Goal: Task Accomplishment & Management: Manage account settings

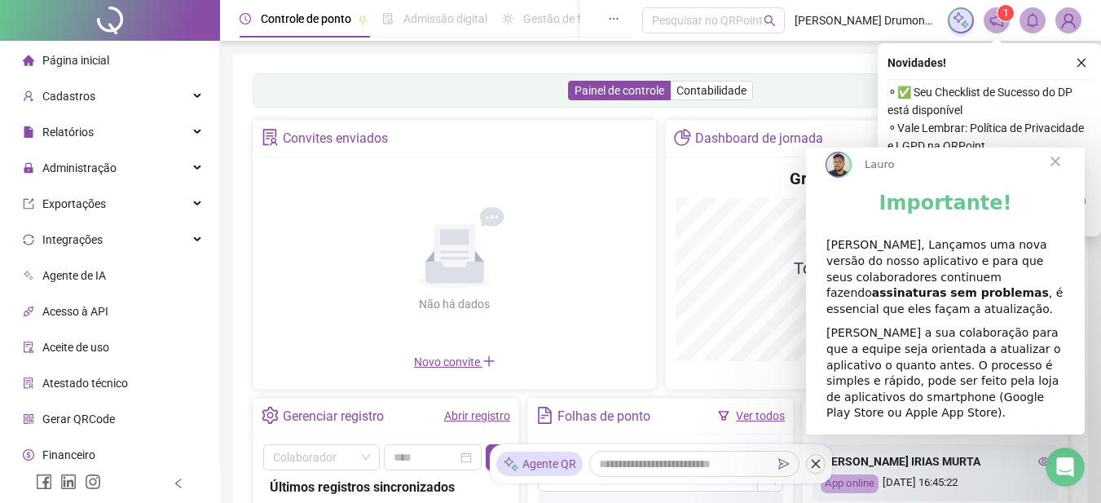
click at [1057, 172] on span "Fechar" at bounding box center [1055, 161] width 59 height 59
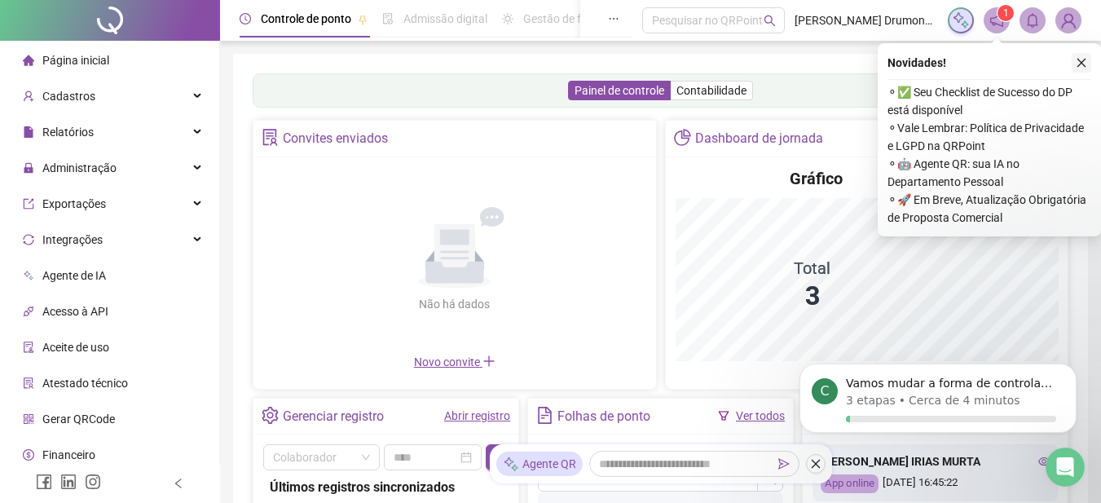
click at [1083, 64] on icon "close" at bounding box center [1081, 62] width 11 height 11
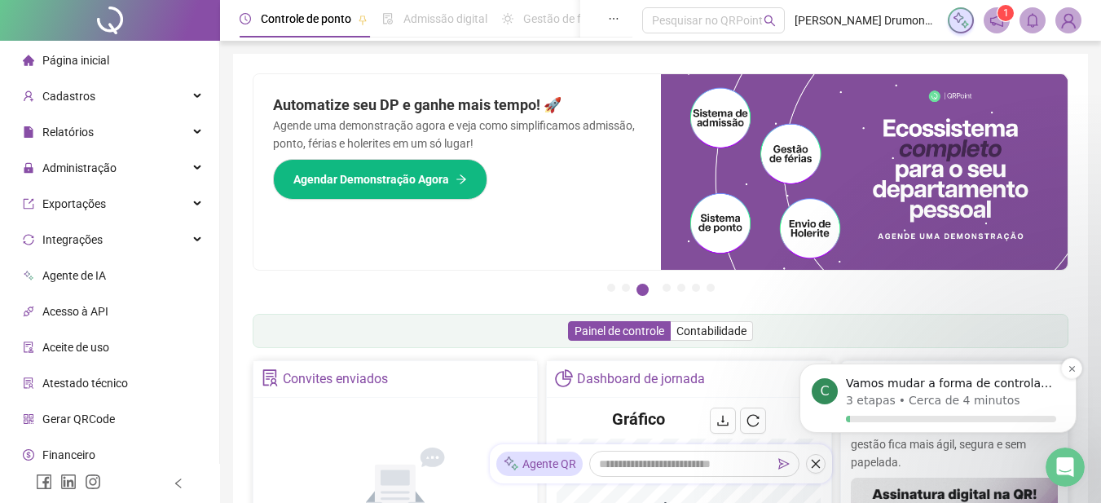
scroll to position [82, 0]
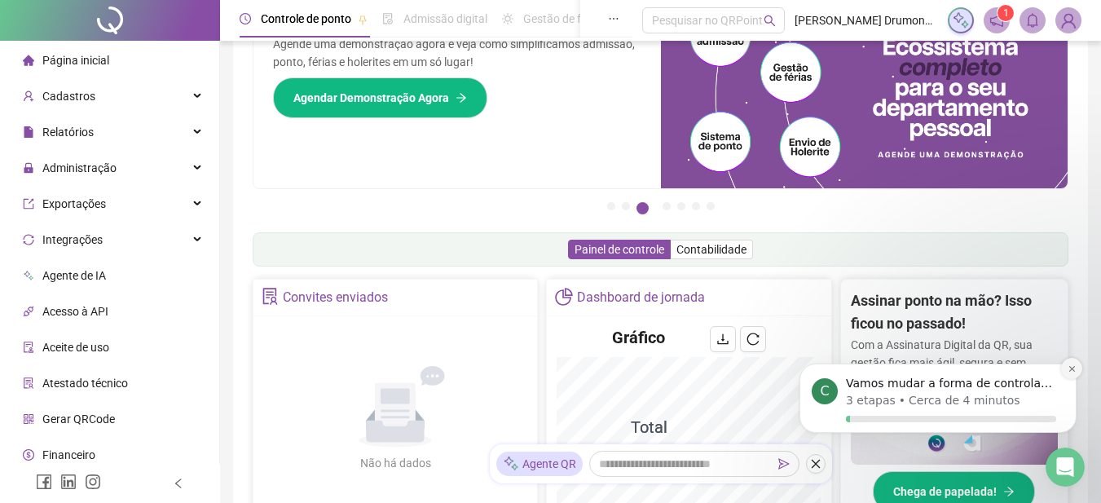
click at [1074, 367] on icon "Dismiss notification" at bounding box center [1072, 369] width 6 height 6
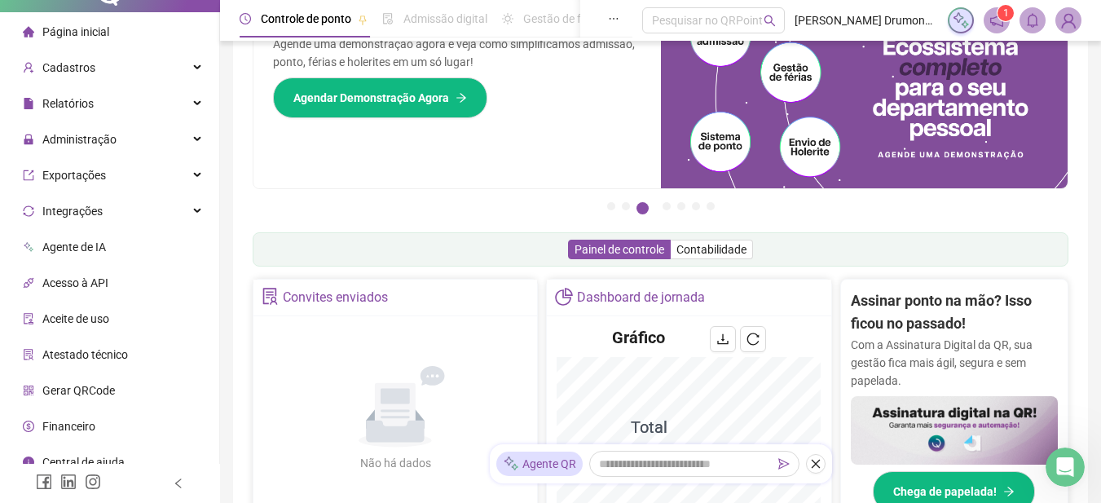
scroll to position [43, 0]
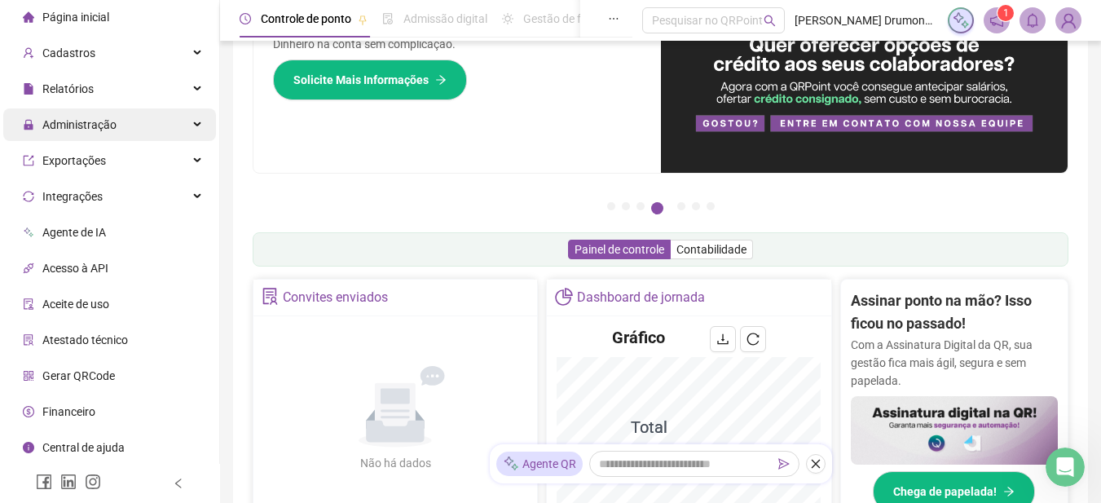
click at [185, 127] on div "Administração" at bounding box center [109, 124] width 213 height 33
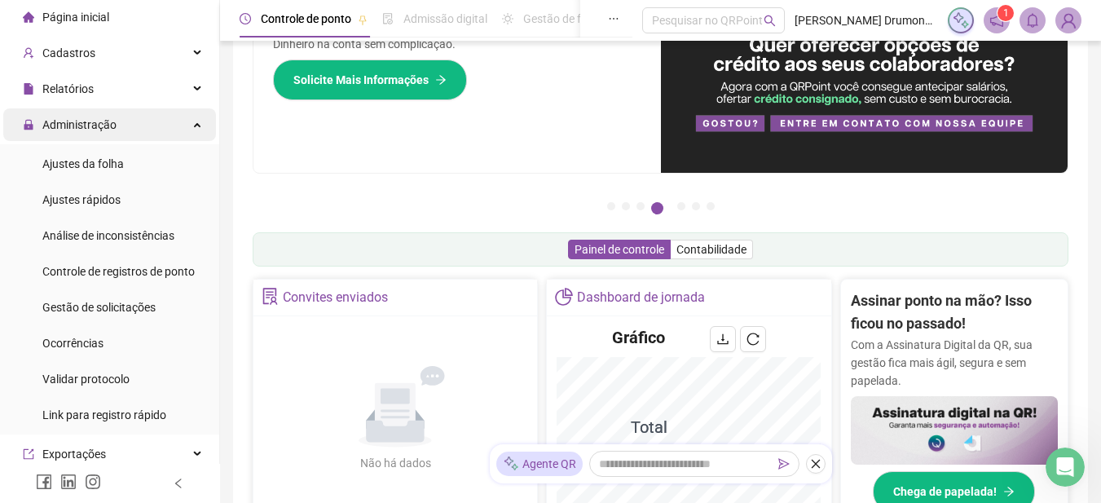
click at [186, 126] on div "Administração" at bounding box center [109, 124] width 213 height 33
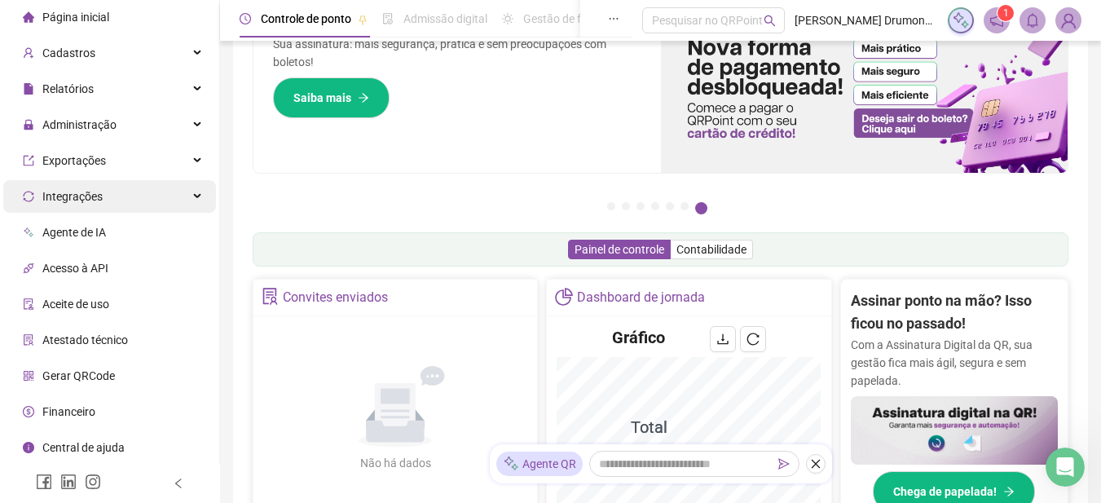
click at [187, 201] on div "Integrações" at bounding box center [109, 196] width 213 height 33
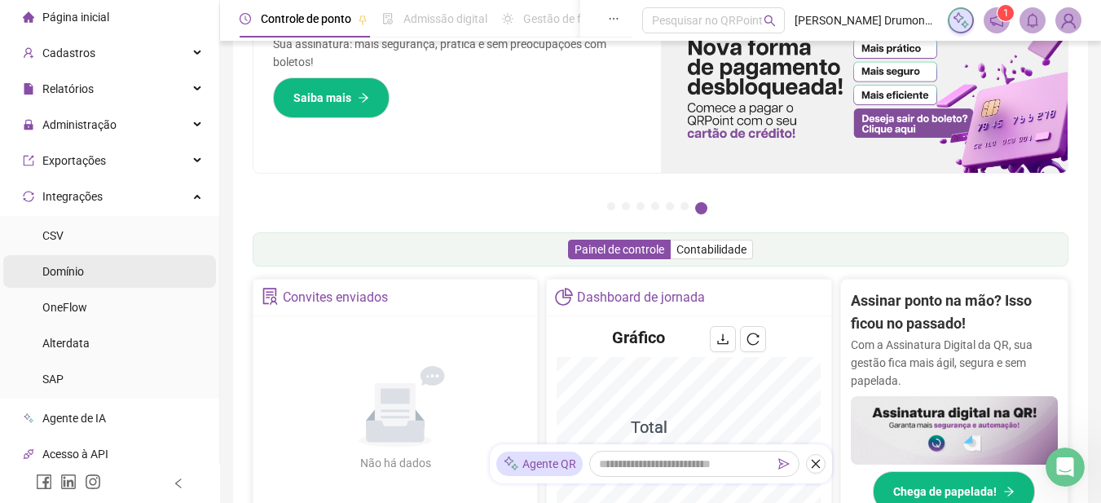
click at [94, 275] on li "Domínio" at bounding box center [109, 271] width 213 height 33
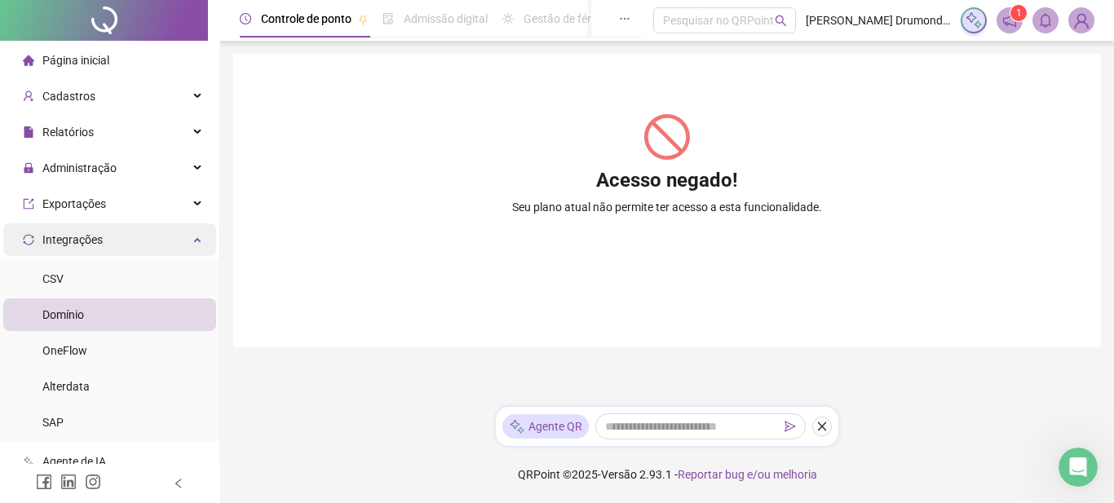
click at [191, 238] on div "Integrações" at bounding box center [109, 239] width 213 height 33
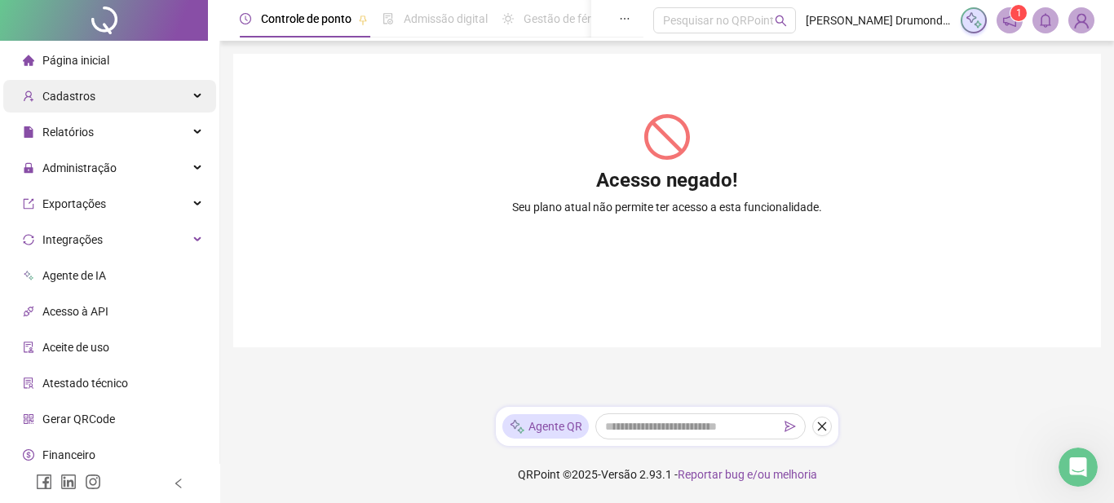
click at [195, 96] on icon at bounding box center [199, 96] width 8 height 0
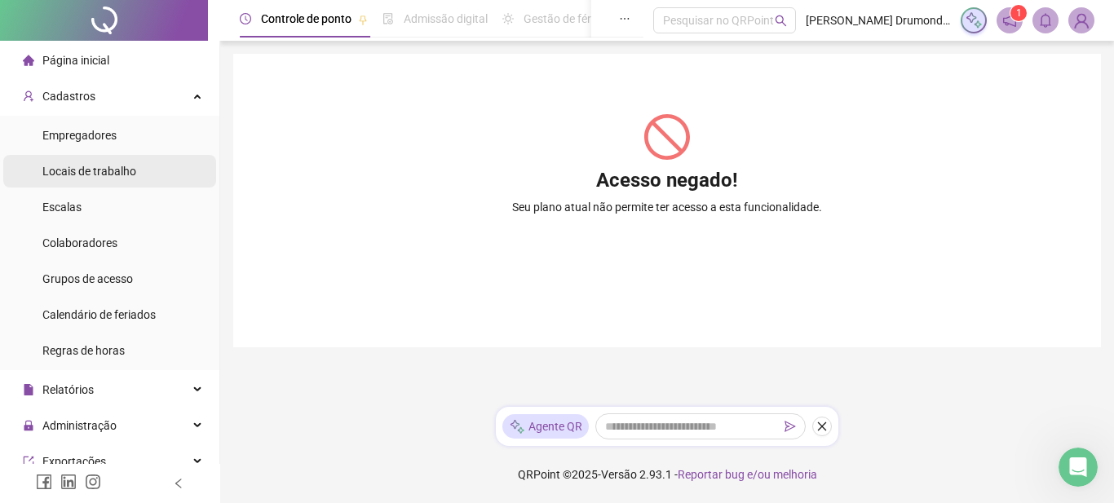
click at [101, 174] on span "Locais de trabalho" at bounding box center [89, 171] width 94 height 13
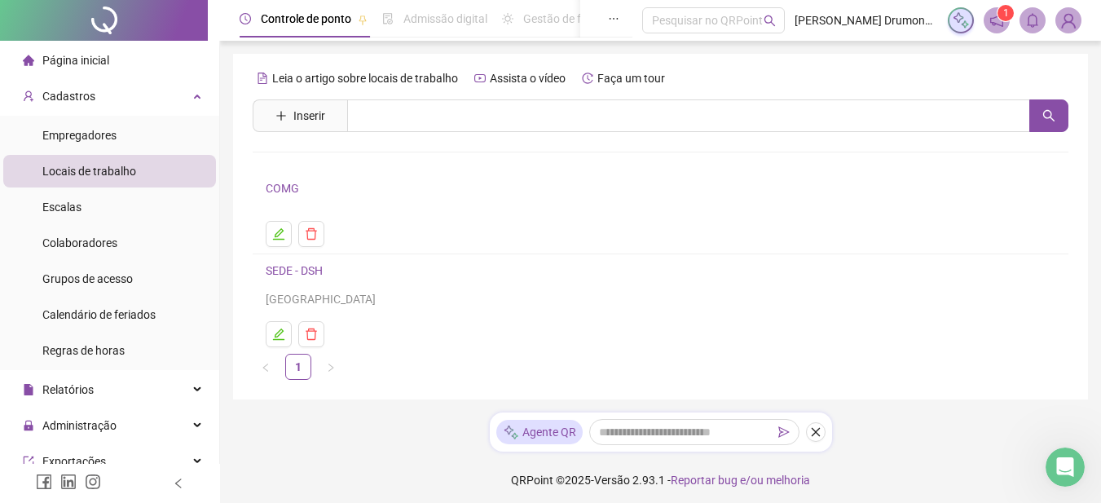
click at [295, 270] on link "SEDE - DSH" at bounding box center [294, 270] width 57 height 13
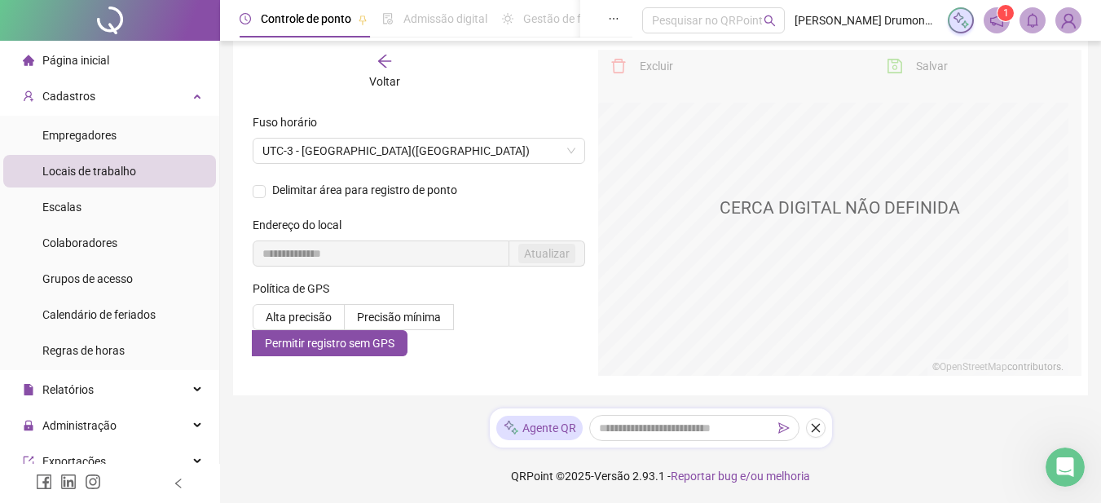
scroll to position [153, 0]
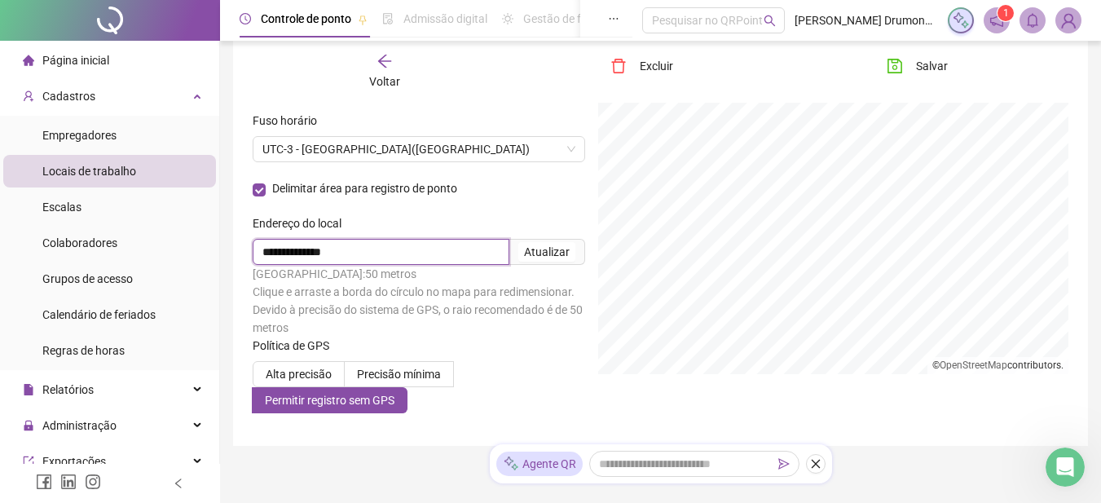
drag, startPoint x: 375, startPoint y: 252, endPoint x: 210, endPoint y: 234, distance: 165.6
click at [210, 234] on div "**********" at bounding box center [550, 201] width 1101 height 708
type input "**********"
click at [561, 253] on div "Atualizar" at bounding box center [547, 252] width 46 height 18
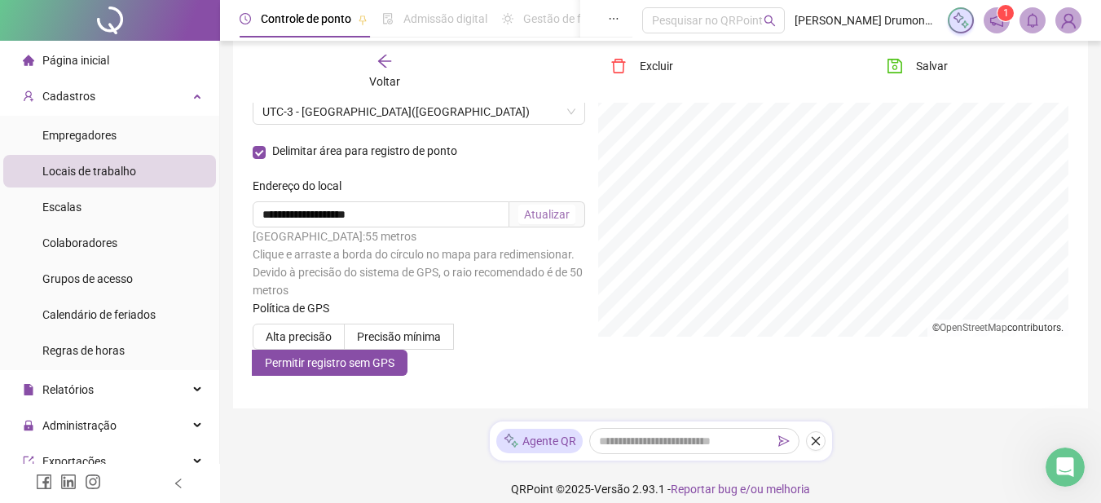
scroll to position [205, 0]
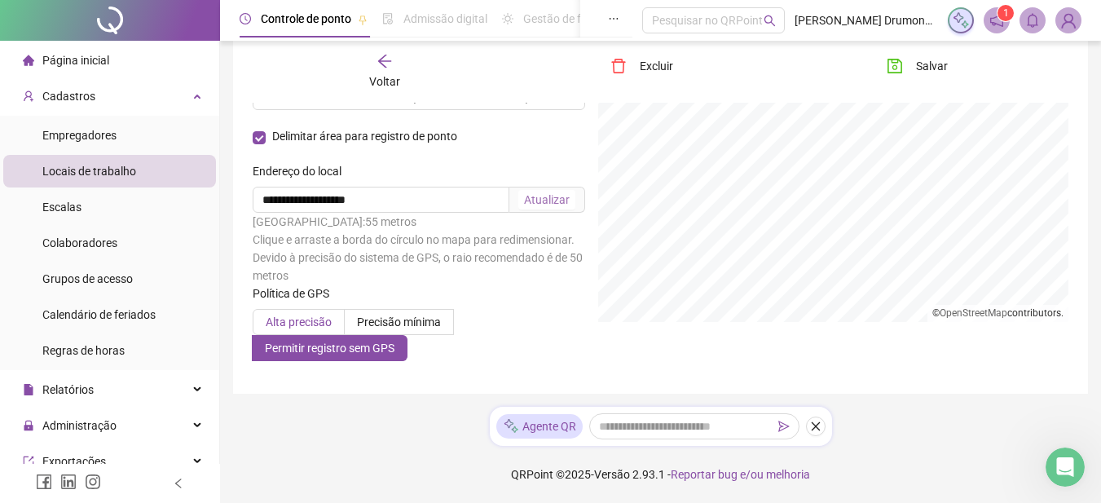
click at [288, 323] on span "Alta precisão" at bounding box center [299, 321] width 66 height 13
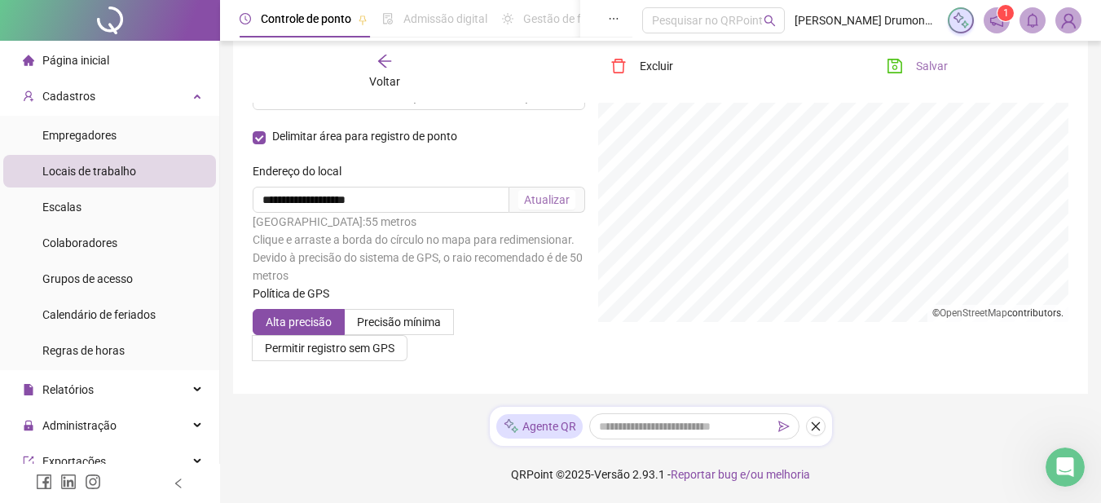
click at [916, 68] on span "Salvar" at bounding box center [932, 66] width 32 height 18
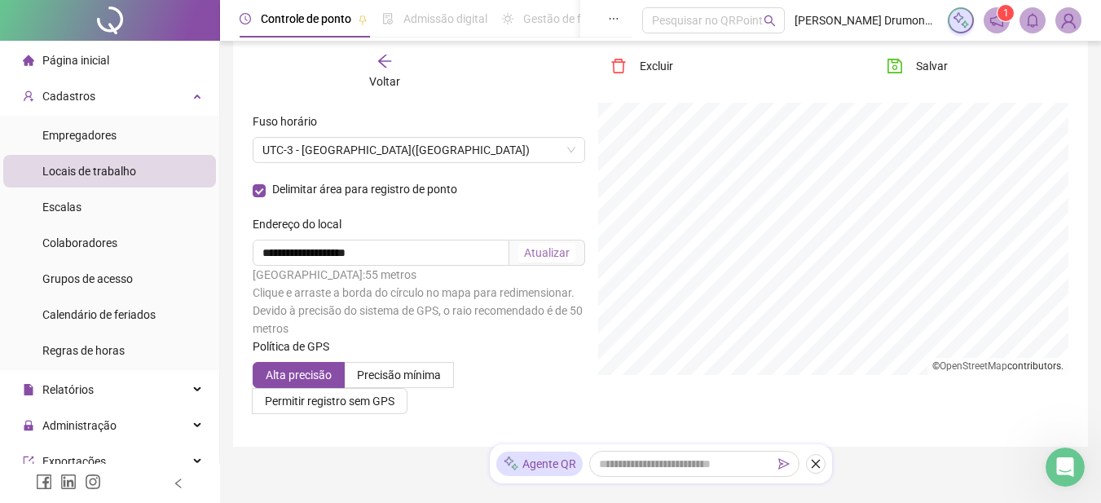
scroll to position [124, 0]
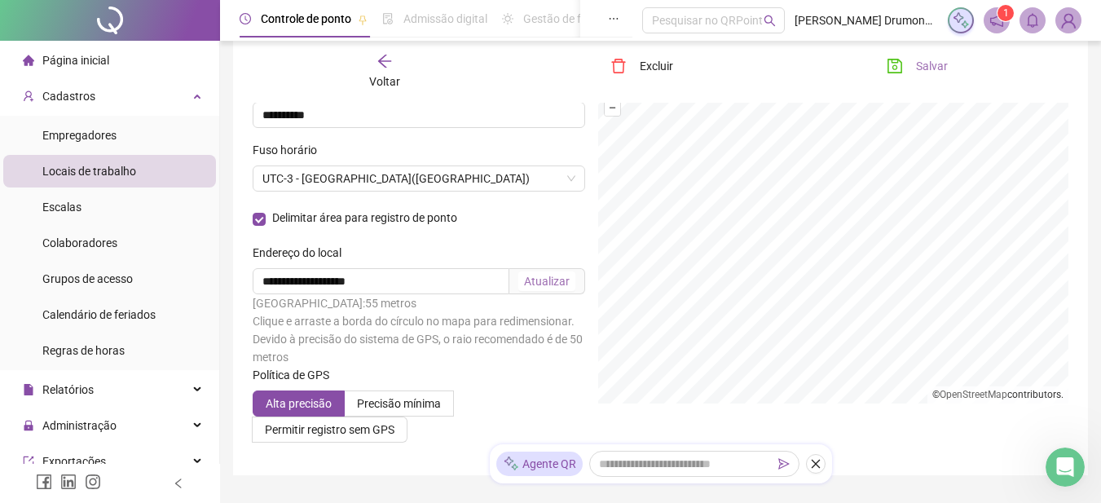
click at [905, 68] on button "Salvar" at bounding box center [918, 66] width 86 height 26
click at [380, 63] on icon "arrow-left" at bounding box center [383, 61] width 13 height 13
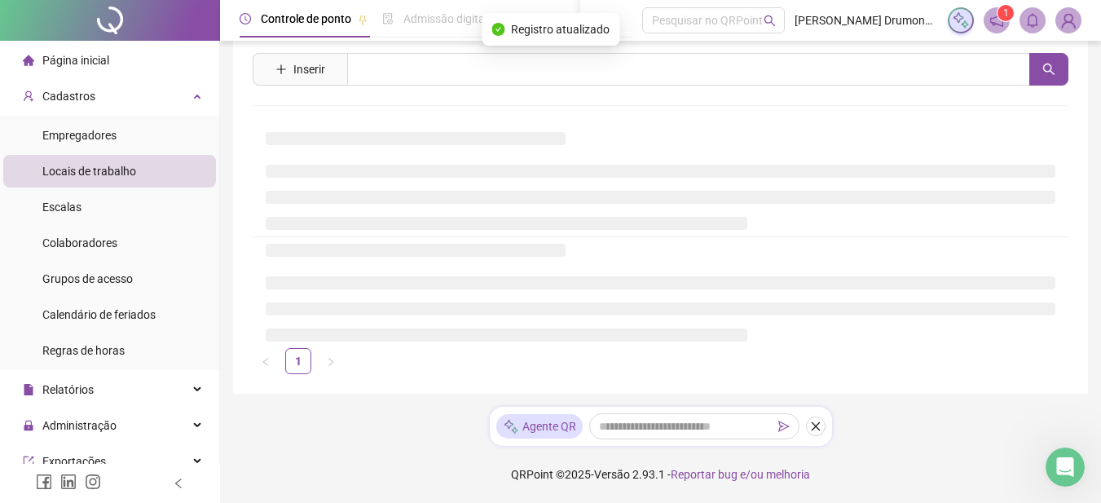
scroll to position [6, 0]
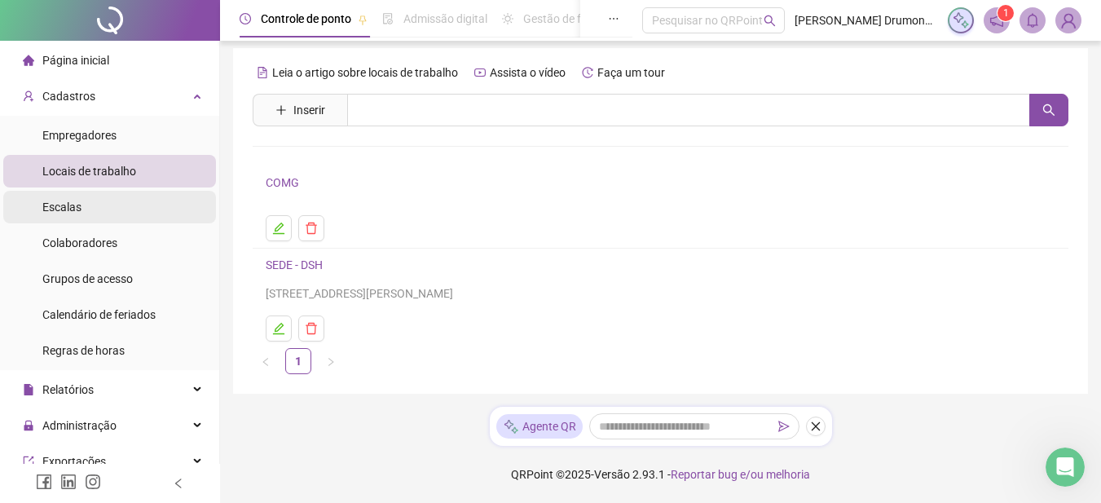
click at [68, 207] on span "Escalas" at bounding box center [61, 207] width 39 height 13
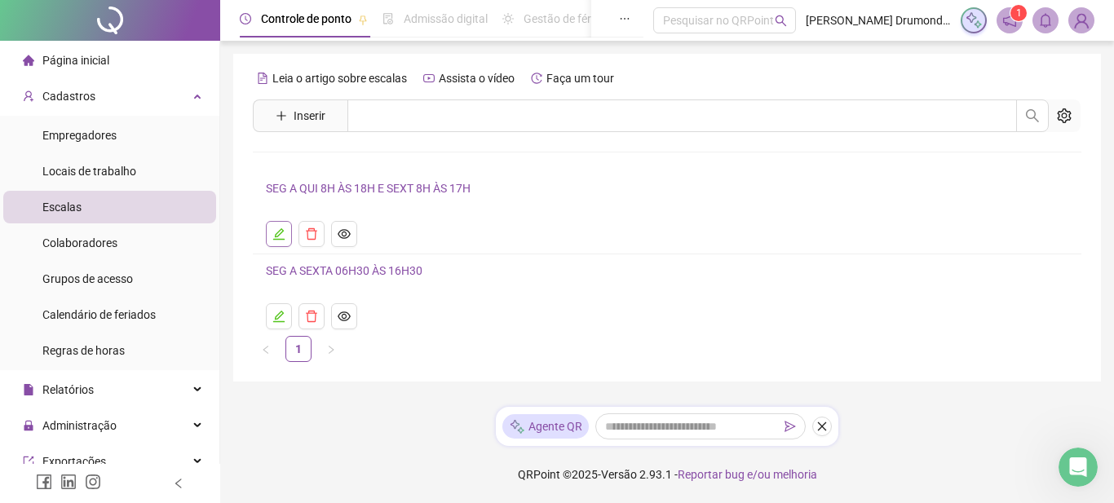
click at [283, 232] on icon "edit" at bounding box center [278, 233] width 13 height 13
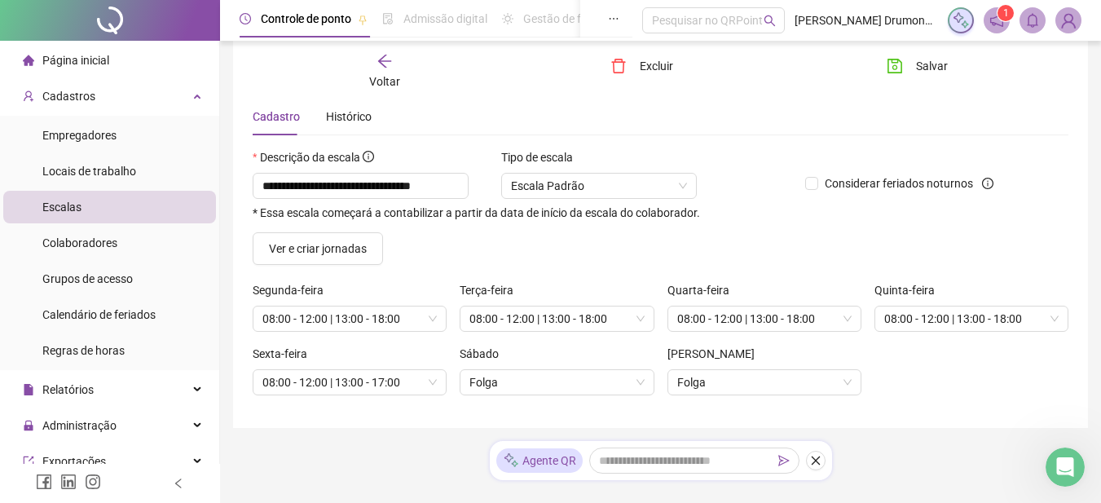
scroll to position [82, 0]
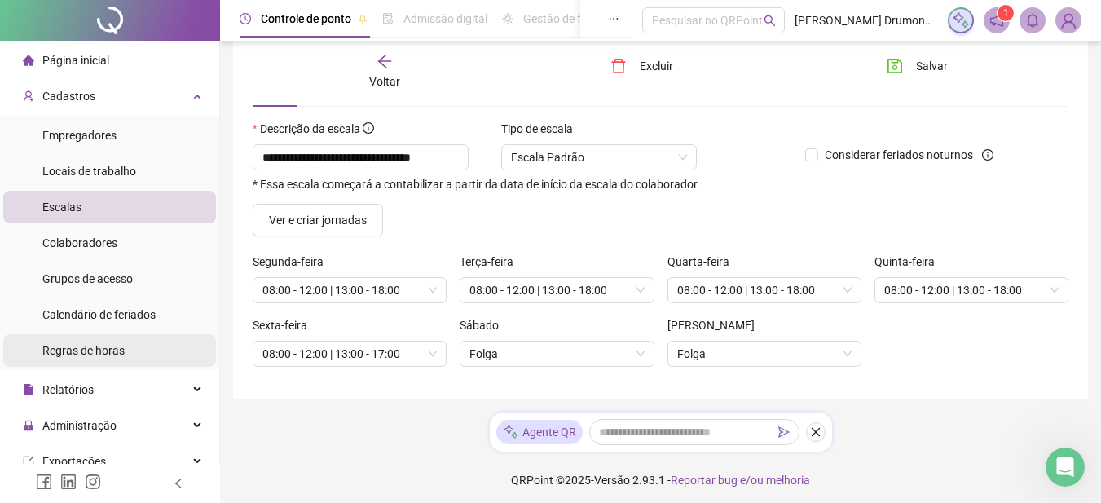
click at [102, 348] on span "Regras de horas" at bounding box center [83, 350] width 82 height 13
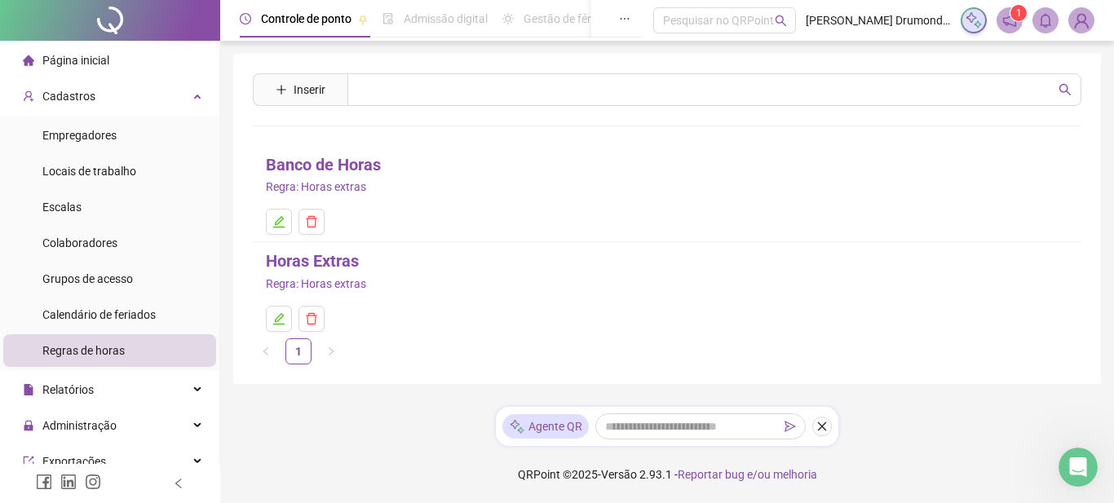
click at [316, 261] on link "Horas Extras" at bounding box center [312, 261] width 93 height 25
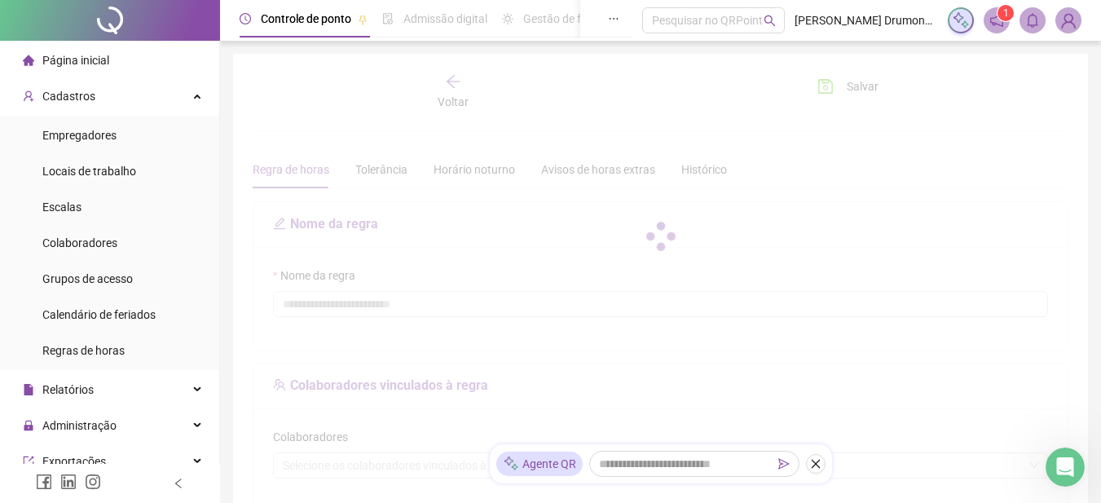
type input "**********"
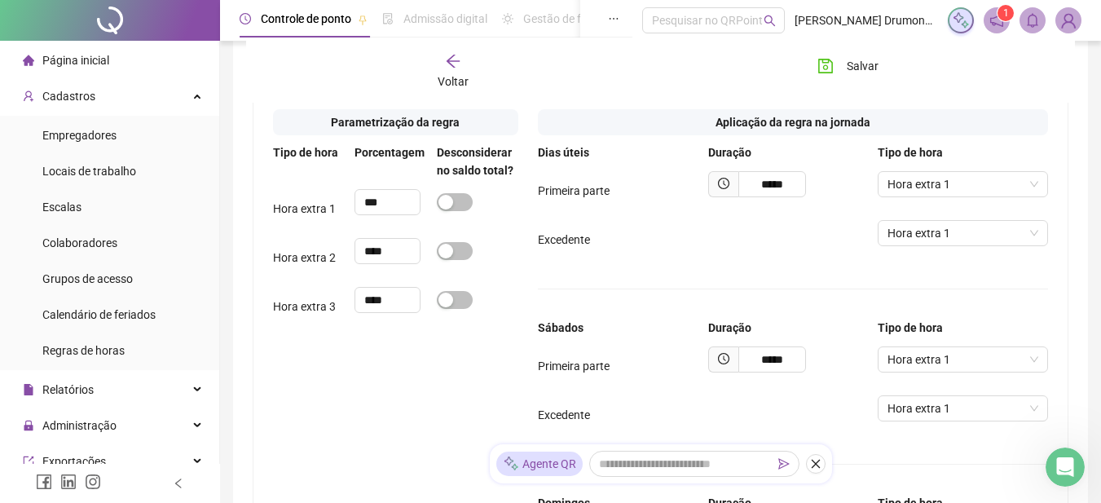
scroll to position [734, 0]
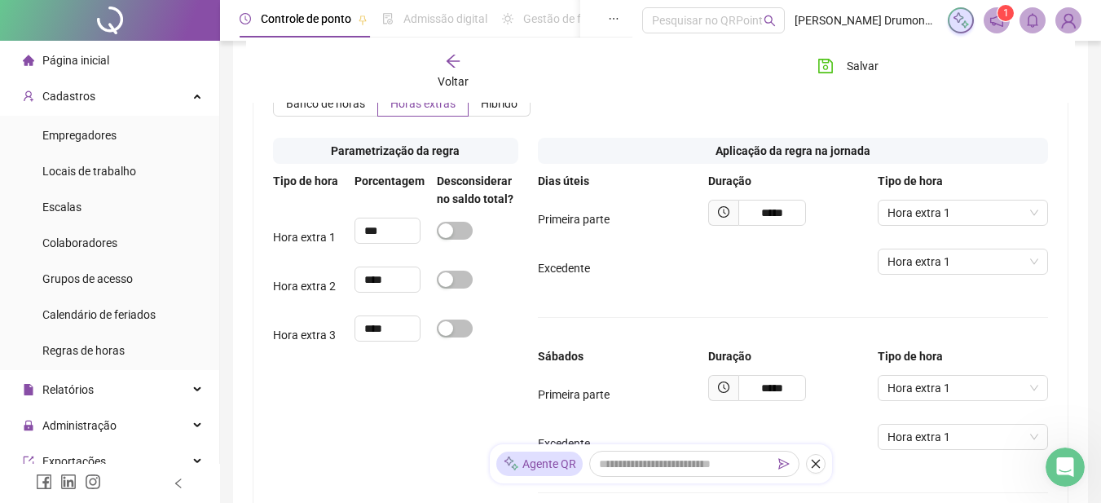
click at [305, 359] on div "Parametrização da regra Tipo de hora Porcentagem Desconsiderar no saldo total? …" at bounding box center [395, 472] width 265 height 684
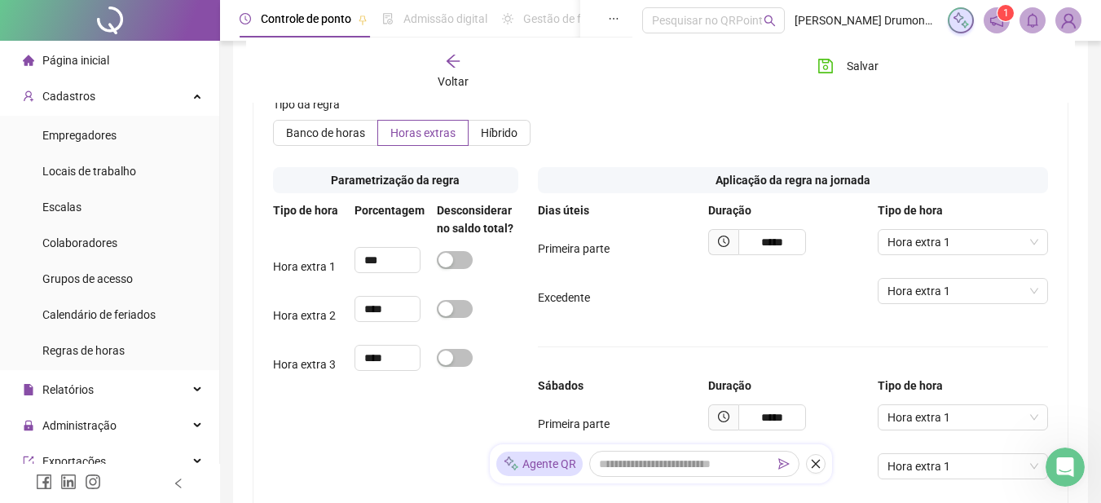
click at [377, 395] on div "Parametrização da regra Tipo de hora Porcentagem Desconsiderar no saldo total? …" at bounding box center [395, 501] width 265 height 684
click at [904, 250] on span "Hora extra 1" at bounding box center [963, 242] width 151 height 24
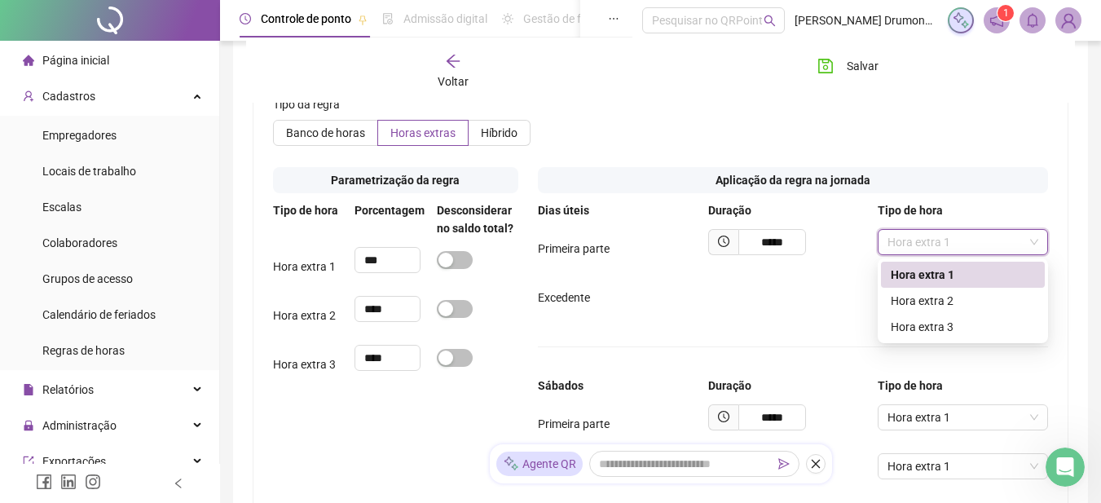
click at [904, 250] on span "Hora extra 1" at bounding box center [963, 242] width 151 height 24
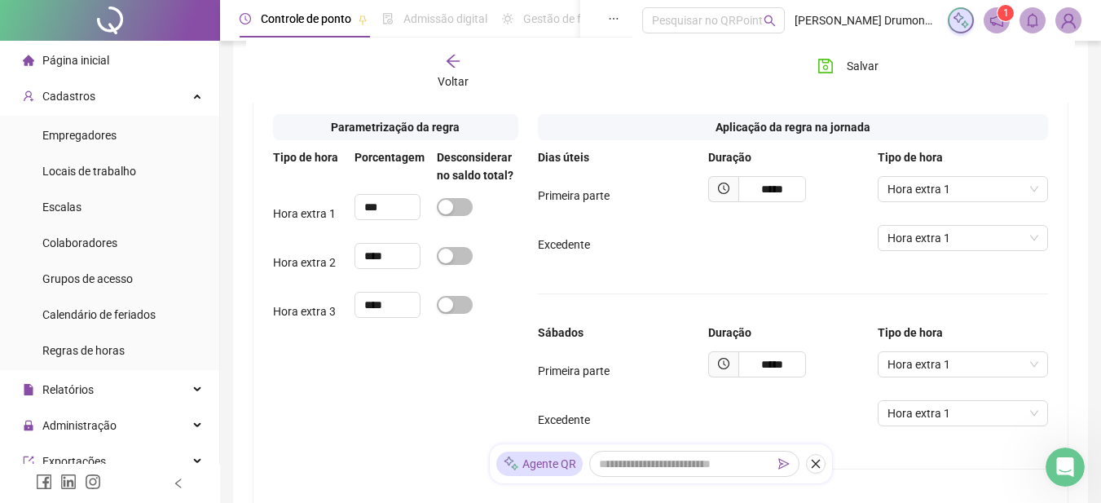
scroll to position [786, 0]
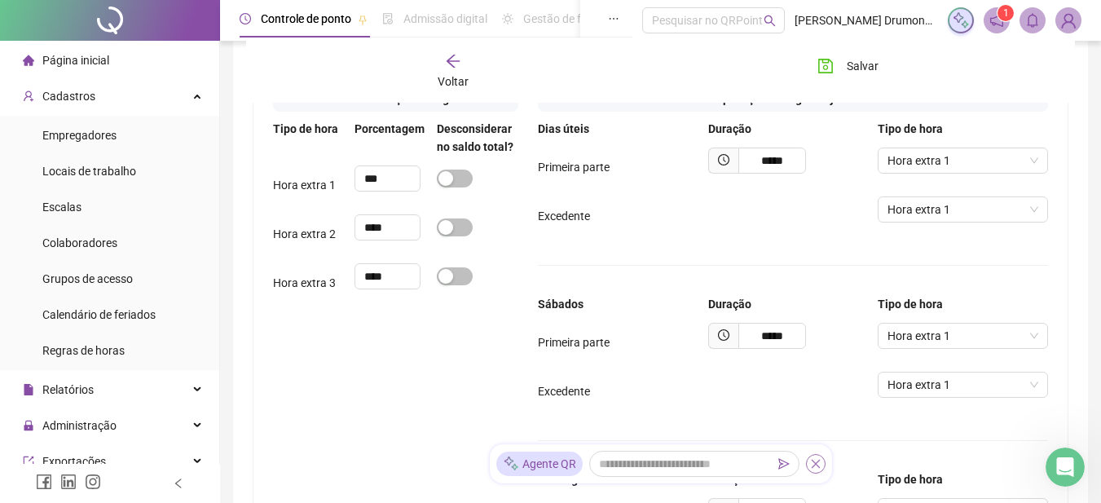
click at [815, 461] on icon "close" at bounding box center [815, 463] width 11 height 11
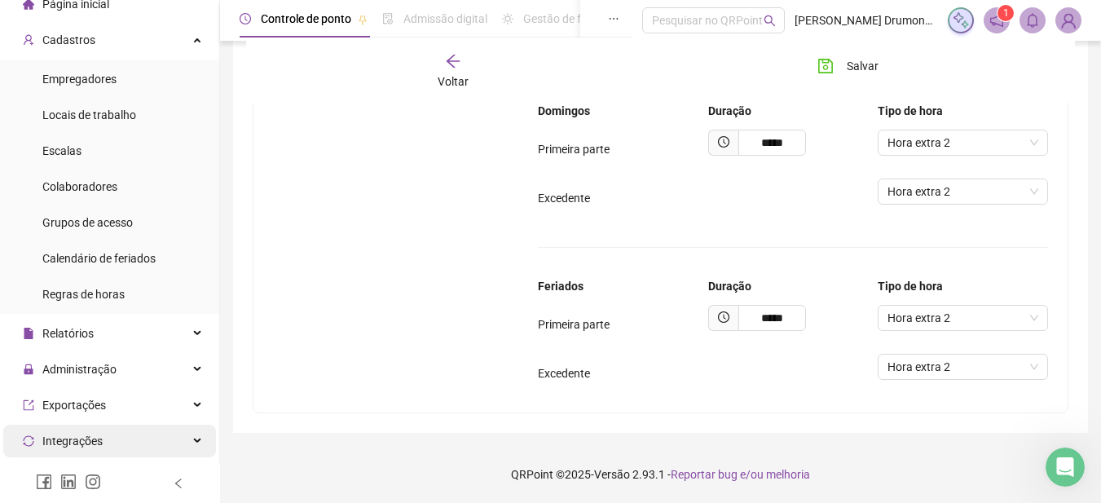
scroll to position [0, 0]
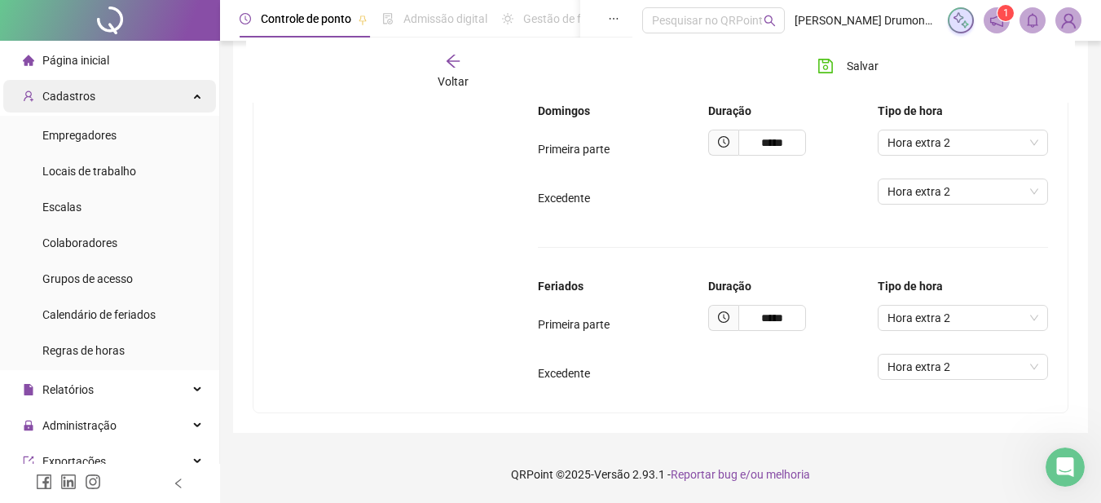
click at [180, 100] on div "Cadastros" at bounding box center [109, 96] width 213 height 33
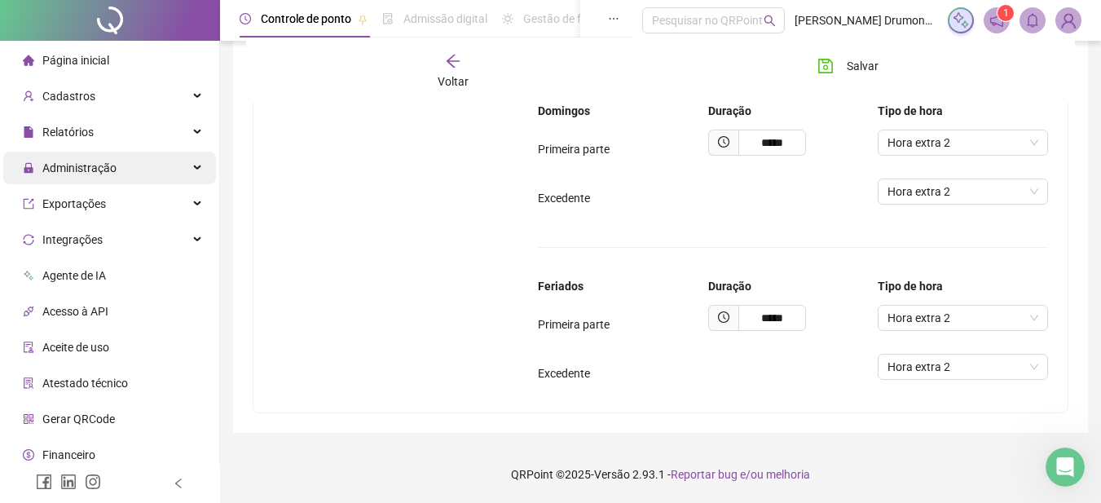
click at [195, 168] on icon at bounding box center [199, 168] width 8 height 0
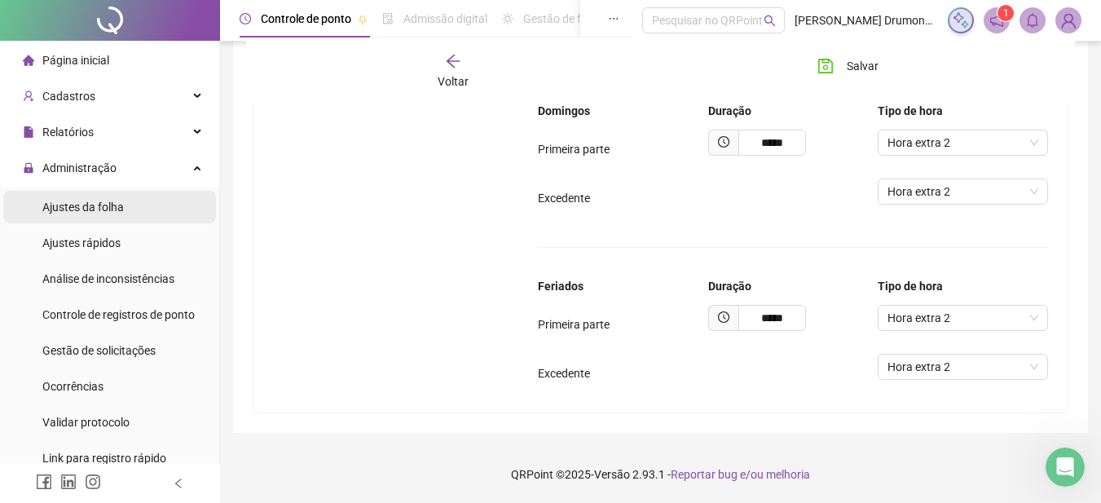
click at [112, 204] on span "Ajustes da folha" at bounding box center [83, 207] width 82 height 13
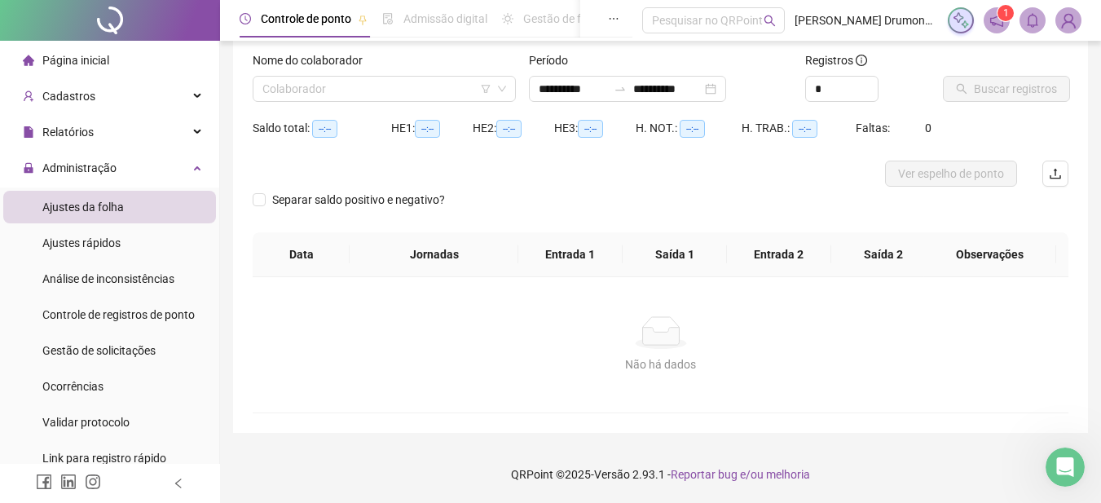
scroll to position [99, 0]
type input "**********"
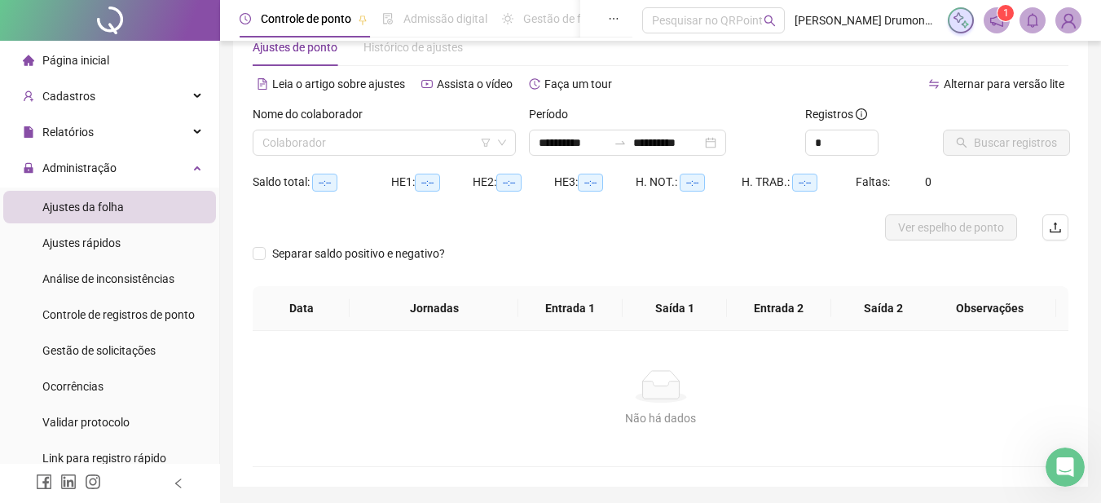
scroll to position [17, 0]
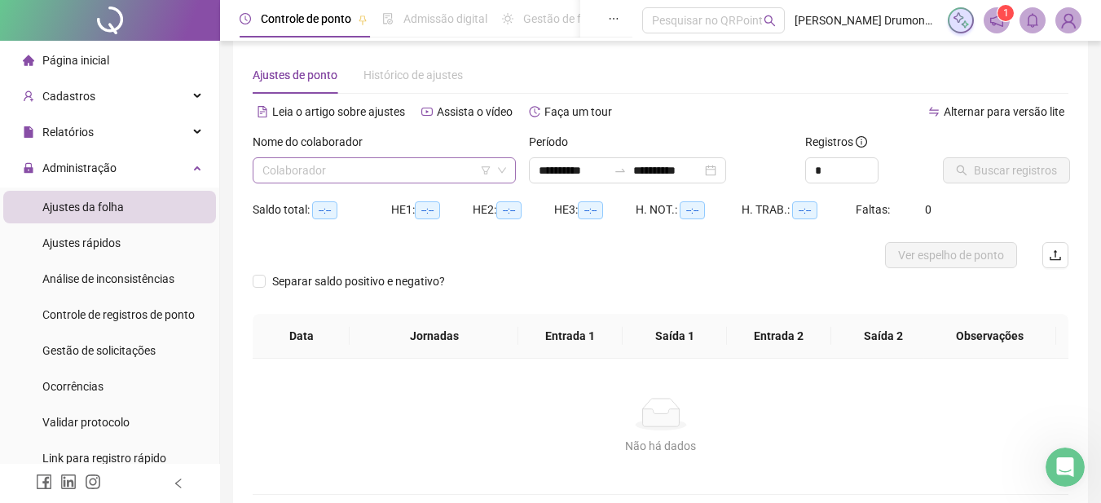
click at [443, 165] on input "search" at bounding box center [377, 170] width 229 height 24
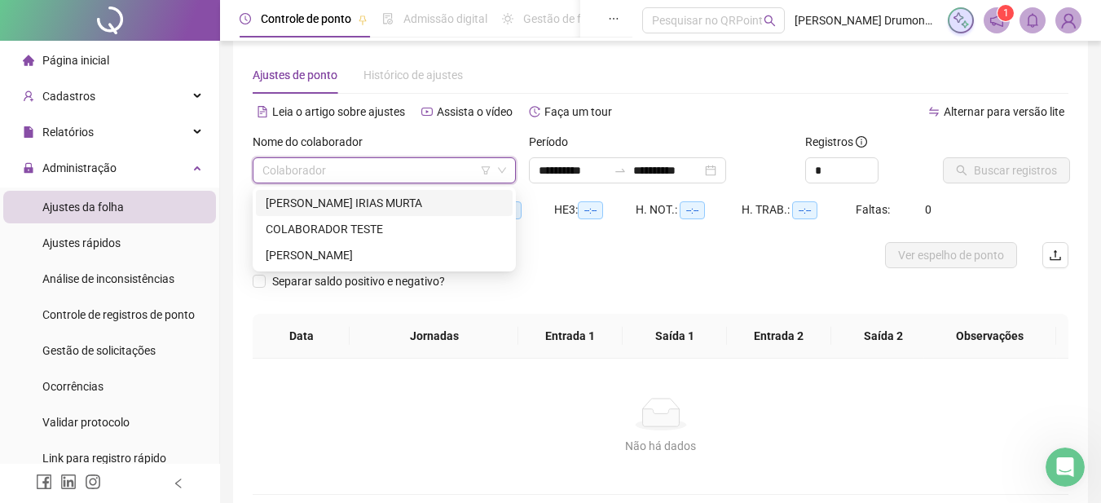
click at [317, 207] on div "[PERSON_NAME] IRIAS MURTA" at bounding box center [384, 203] width 237 height 18
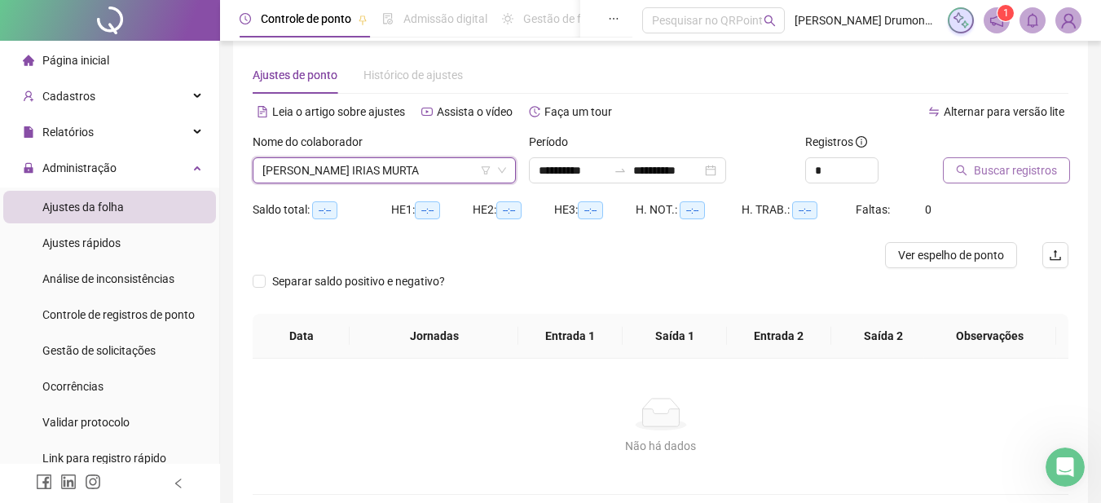
click at [996, 172] on span "Buscar registros" at bounding box center [1015, 170] width 83 height 18
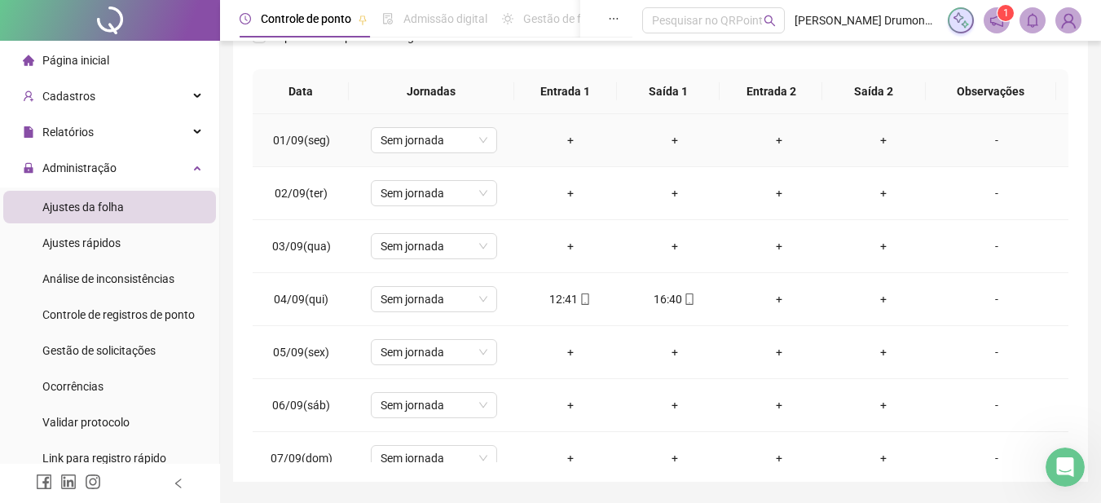
scroll to position [311, 0]
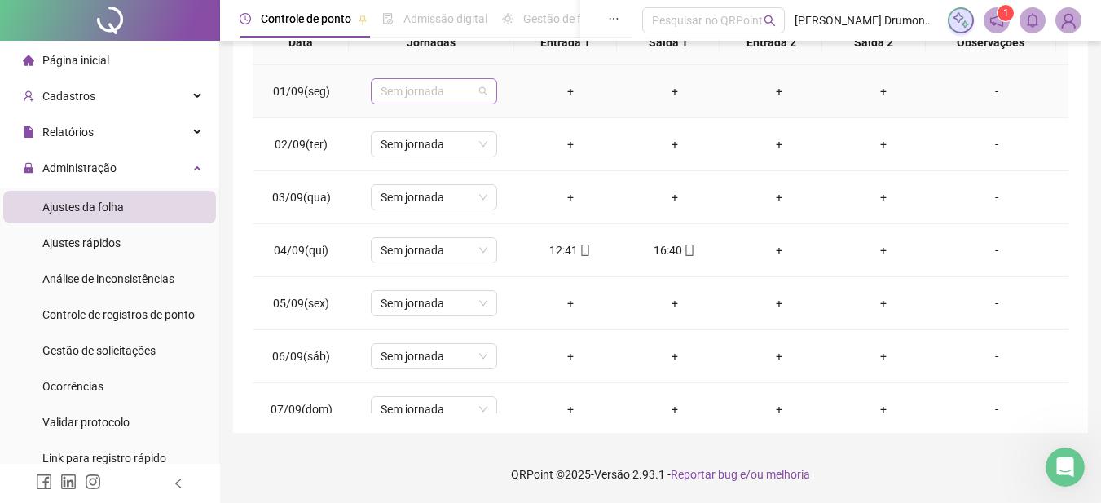
click at [426, 90] on span "Sem jornada" at bounding box center [434, 91] width 107 height 24
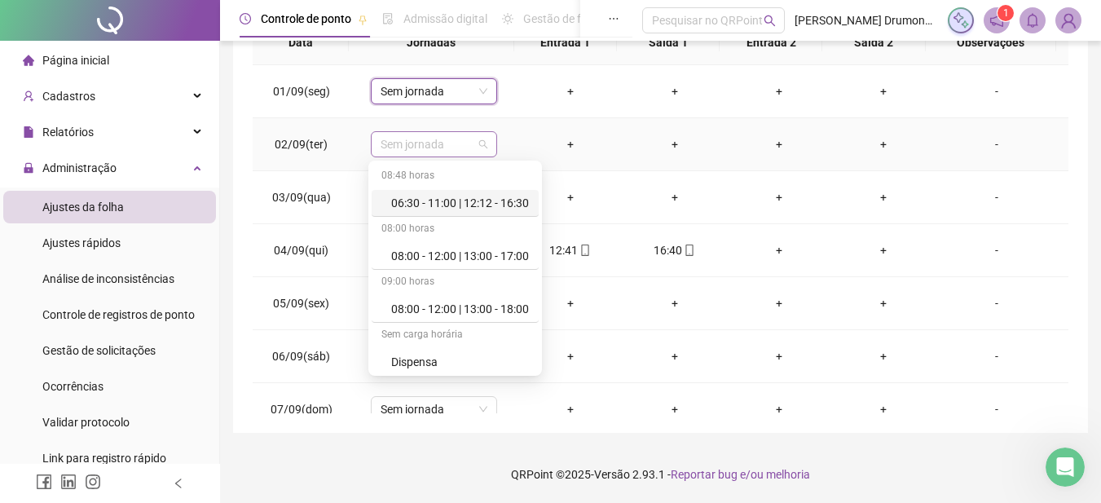
click at [419, 140] on span "Sem jornada" at bounding box center [434, 144] width 107 height 24
click at [435, 310] on div "08:00 - 12:00 | 13:00 - 18:00" at bounding box center [460, 309] width 138 height 18
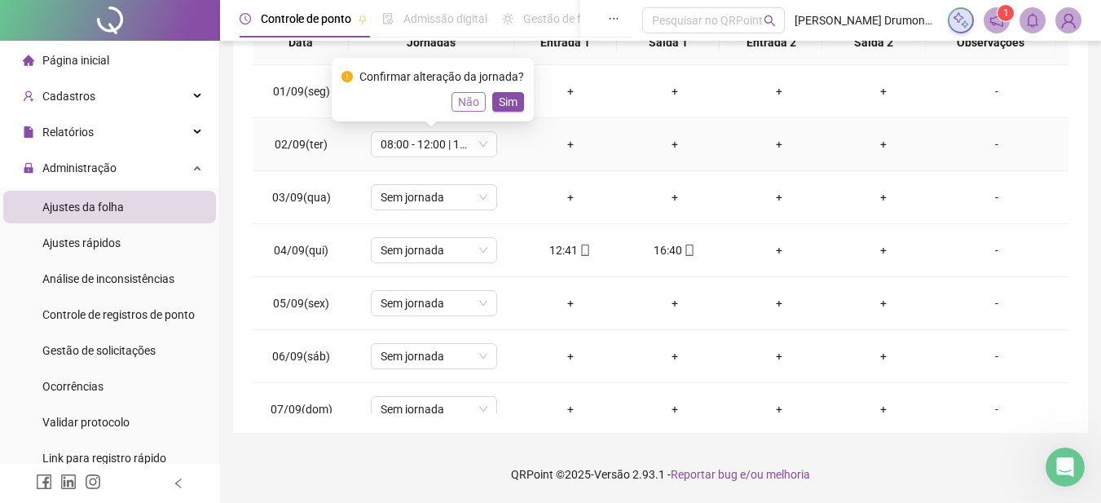
click at [470, 99] on span "Não" at bounding box center [468, 102] width 21 height 18
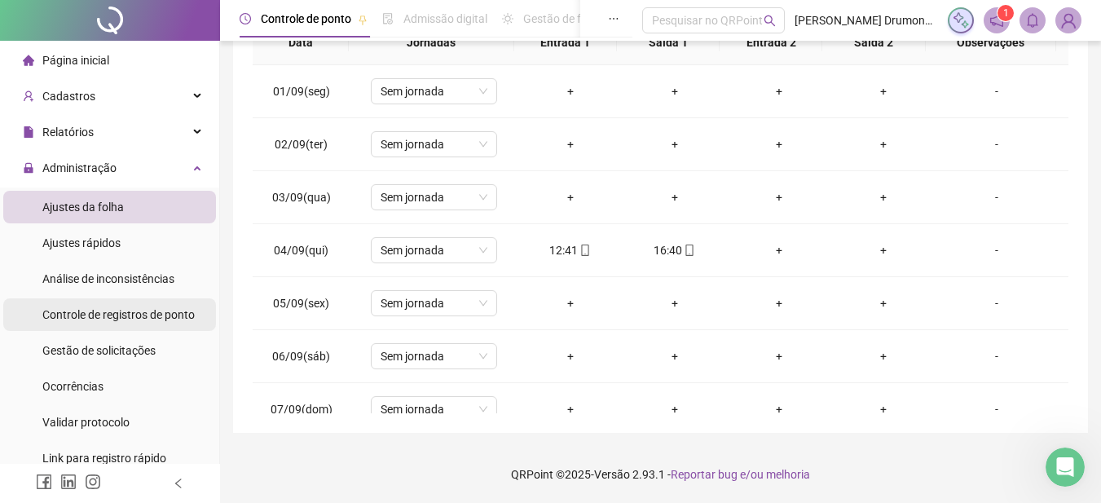
scroll to position [82, 0]
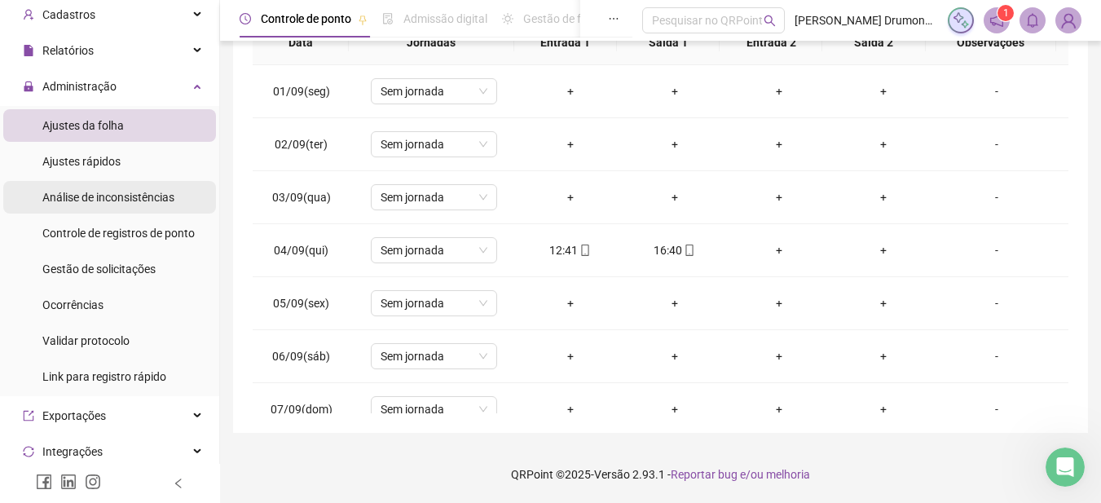
click at [121, 186] on div "Análise de inconsistências" at bounding box center [108, 197] width 132 height 33
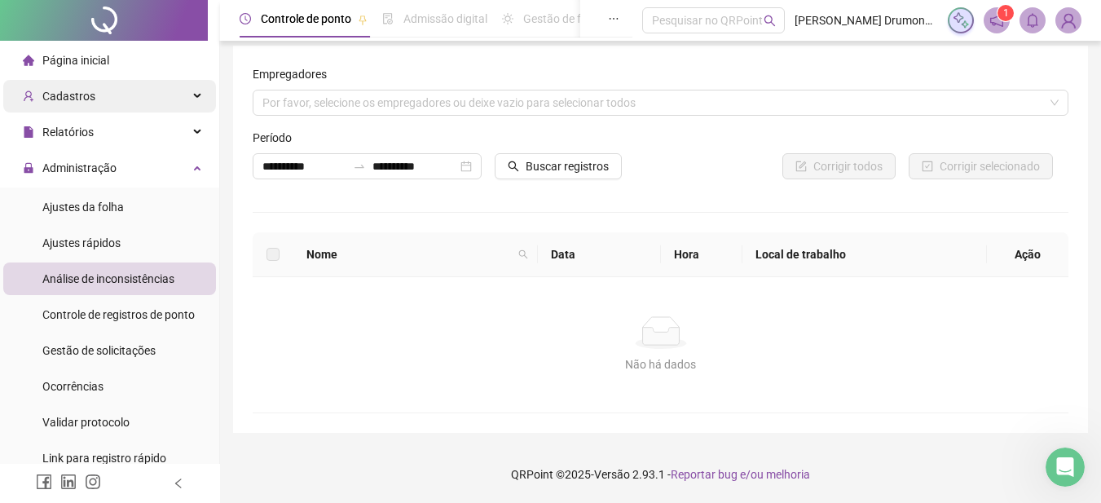
click at [90, 100] on span "Cadastros" at bounding box center [68, 96] width 53 height 13
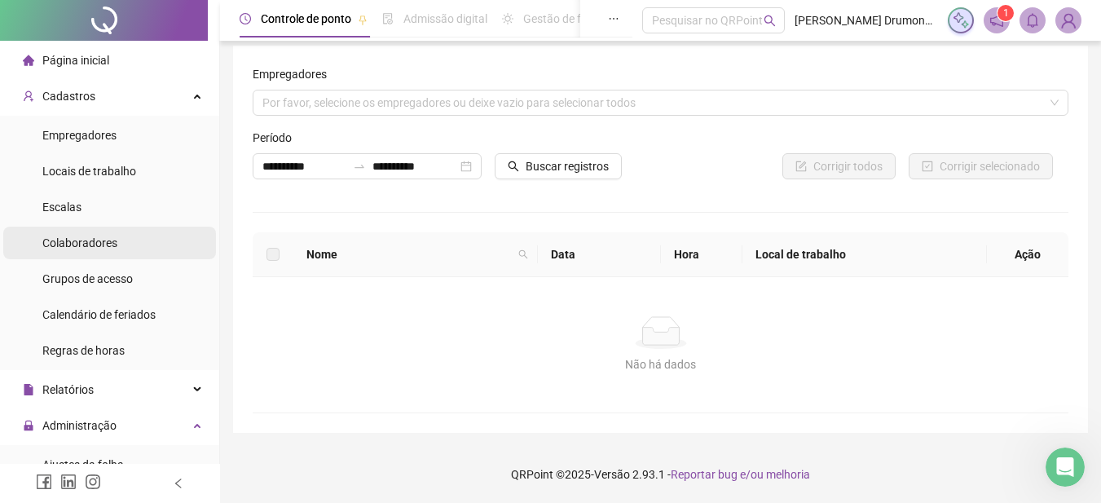
click at [80, 244] on span "Colaboradores" at bounding box center [79, 242] width 75 height 13
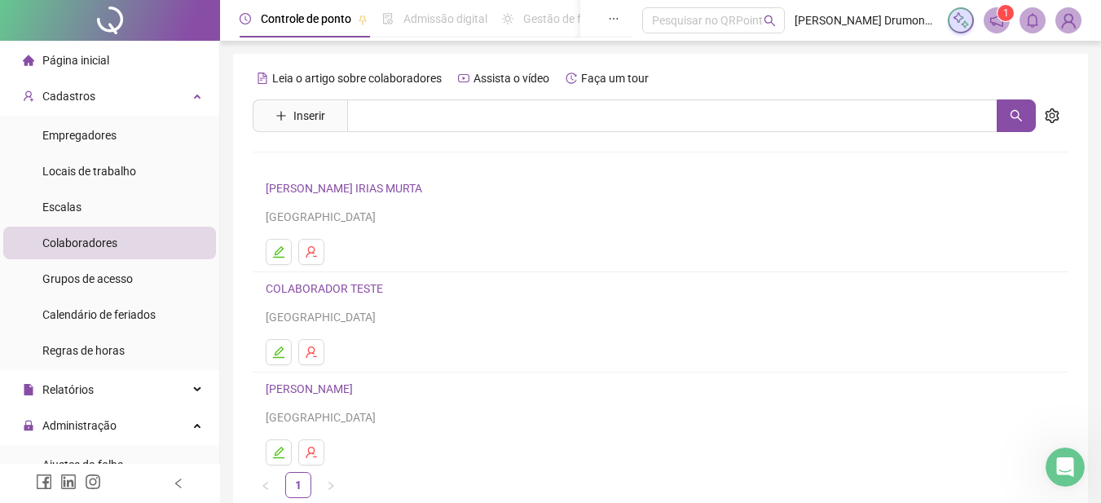
click at [328, 183] on link "[PERSON_NAME] IRIAS MURTA" at bounding box center [346, 188] width 161 height 13
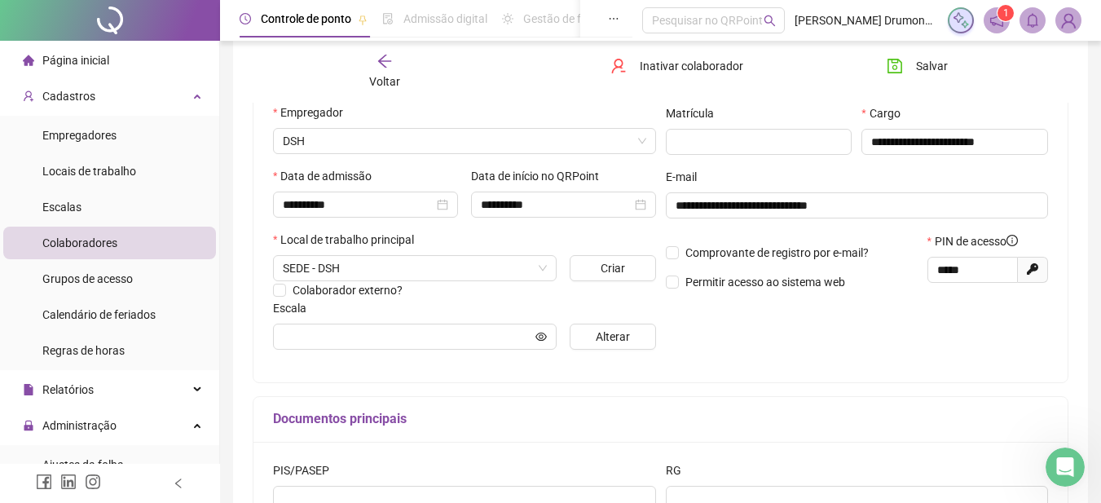
scroll to position [245, 0]
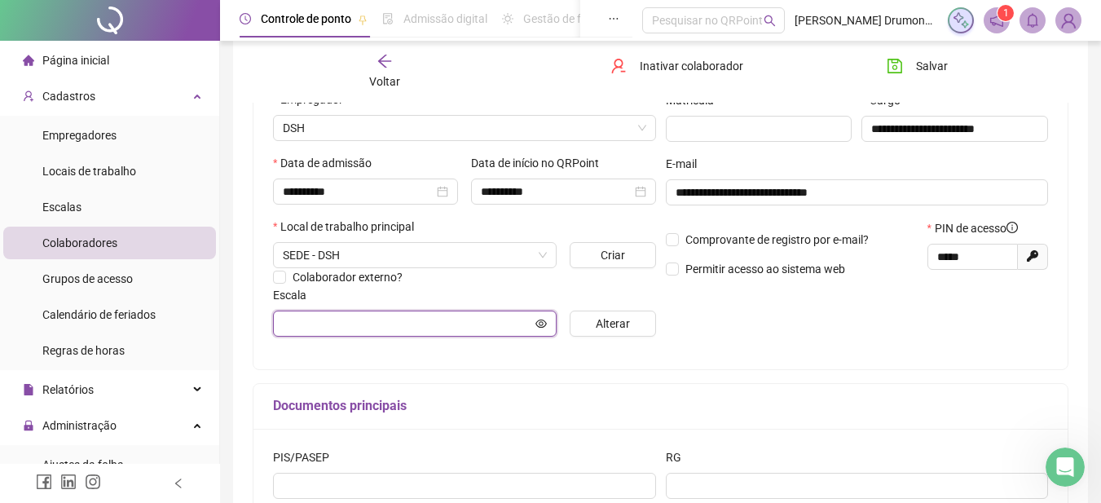
click at [474, 321] on input "text" at bounding box center [407, 324] width 249 height 18
click at [554, 378] on div "**********" at bounding box center [661, 276] width 816 height 639
click at [377, 323] on input "text" at bounding box center [407, 324] width 249 height 18
click at [596, 324] on span "Alterar" at bounding box center [613, 324] width 34 height 18
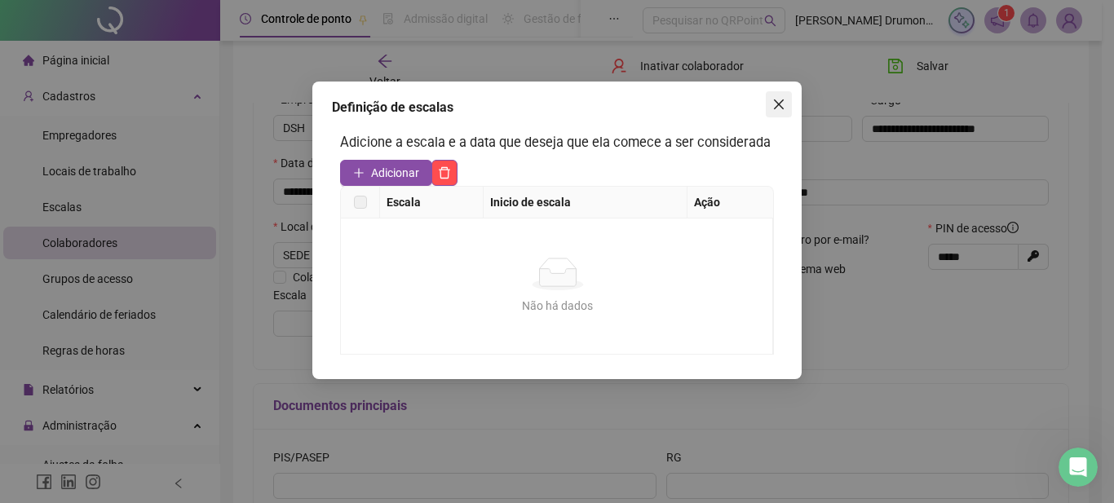
click at [783, 108] on icon "close" at bounding box center [779, 104] width 10 height 10
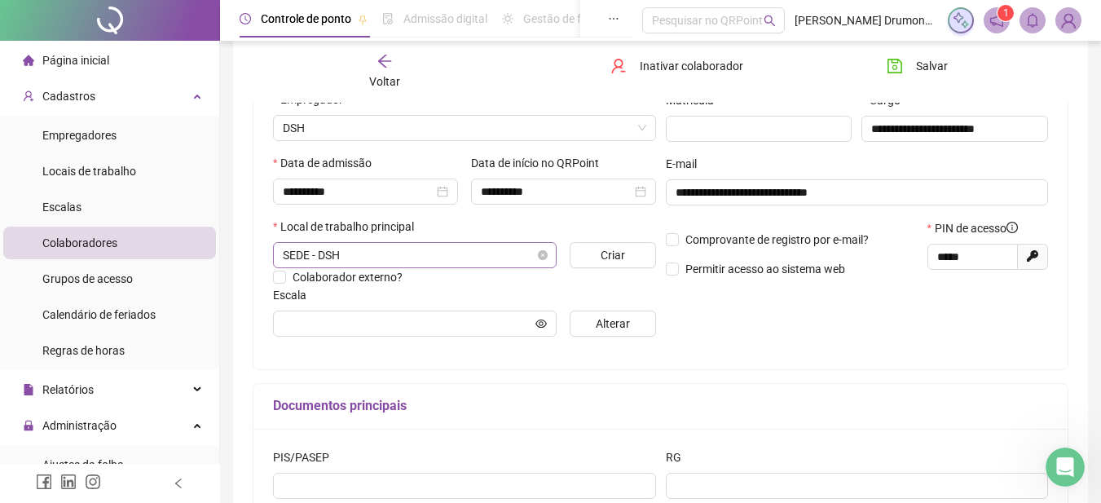
click at [530, 257] on span "SEDE - DSH" at bounding box center [415, 255] width 264 height 24
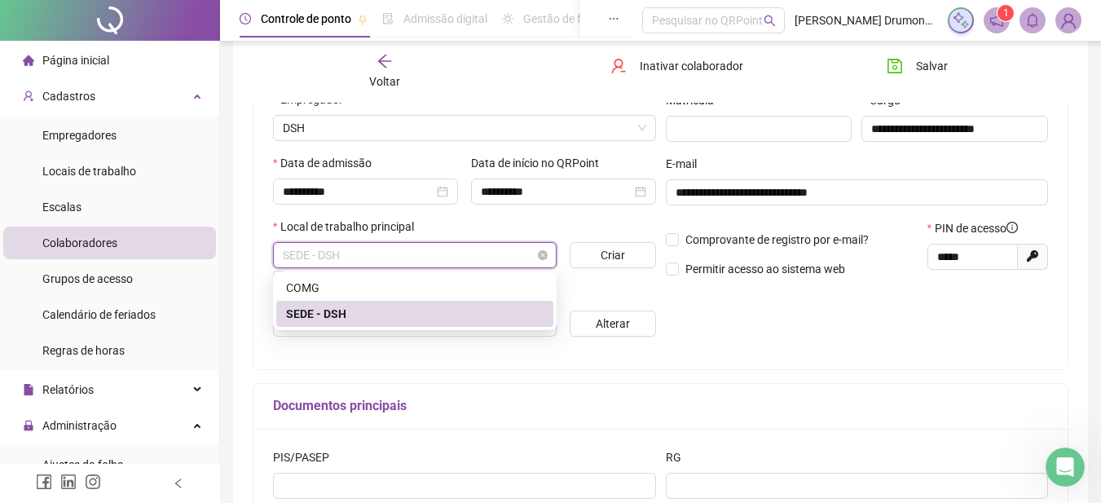
click at [530, 257] on span "SEDE - DSH" at bounding box center [415, 255] width 264 height 24
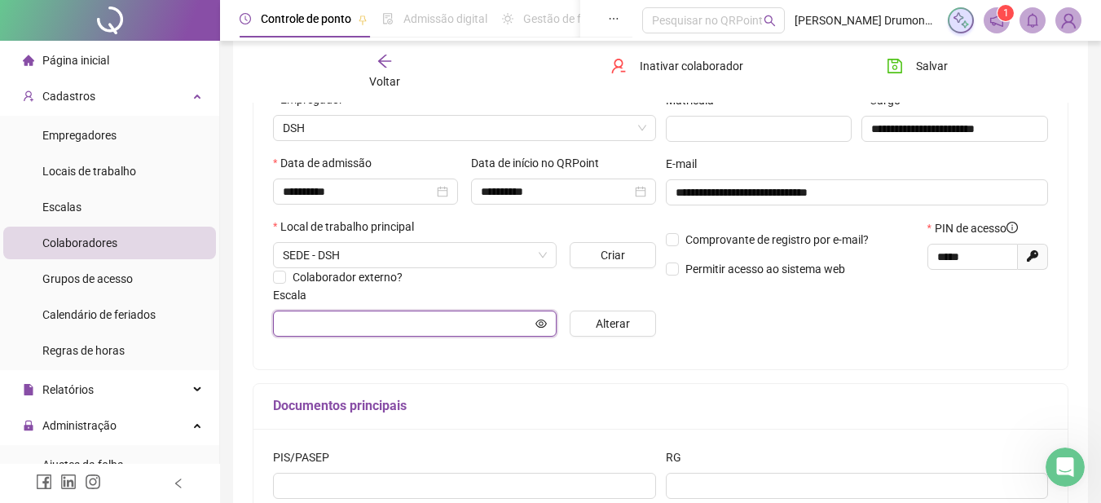
click at [401, 326] on input "text" at bounding box center [407, 324] width 249 height 18
click at [537, 324] on icon "eye" at bounding box center [541, 323] width 11 height 11
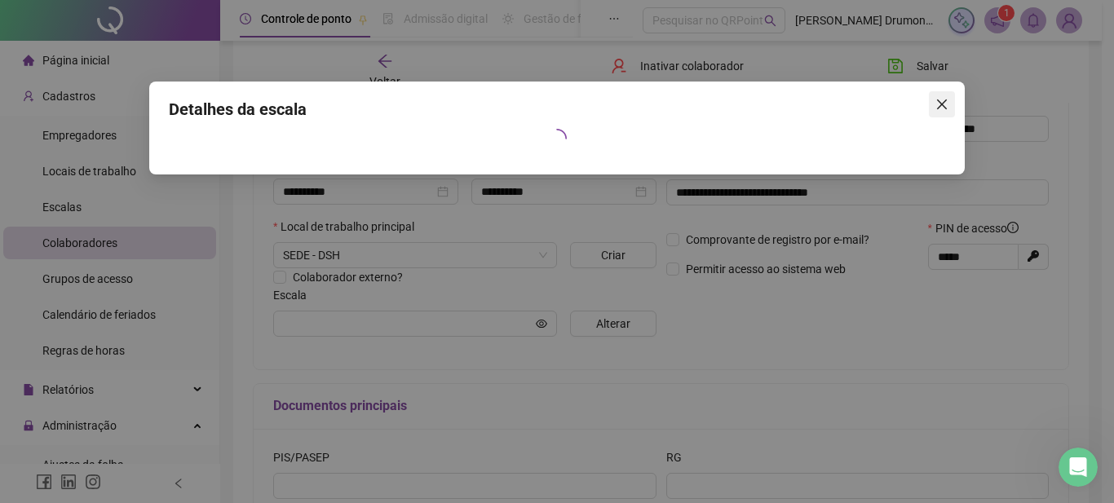
click at [938, 104] on icon "close" at bounding box center [941, 104] width 13 height 13
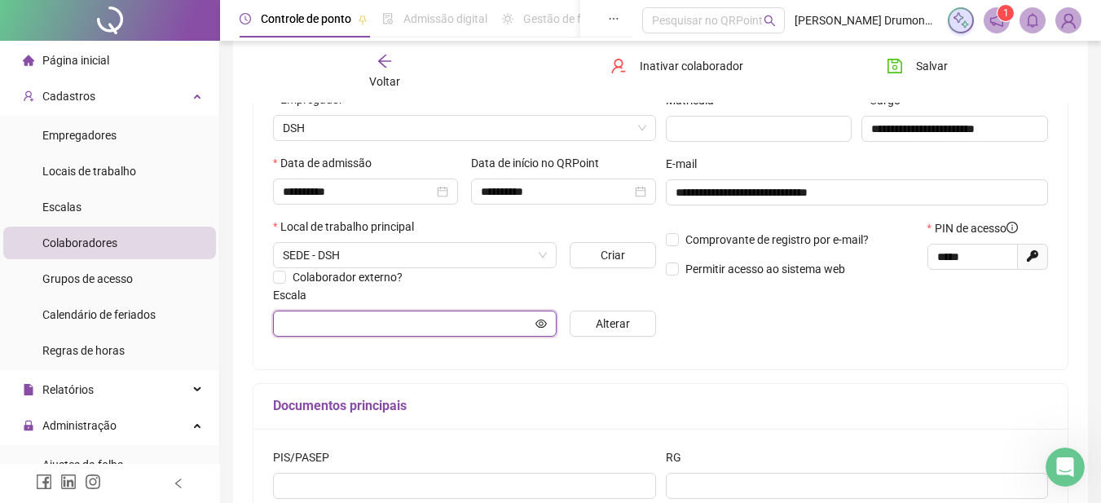
click at [408, 320] on input "text" at bounding box center [407, 324] width 249 height 18
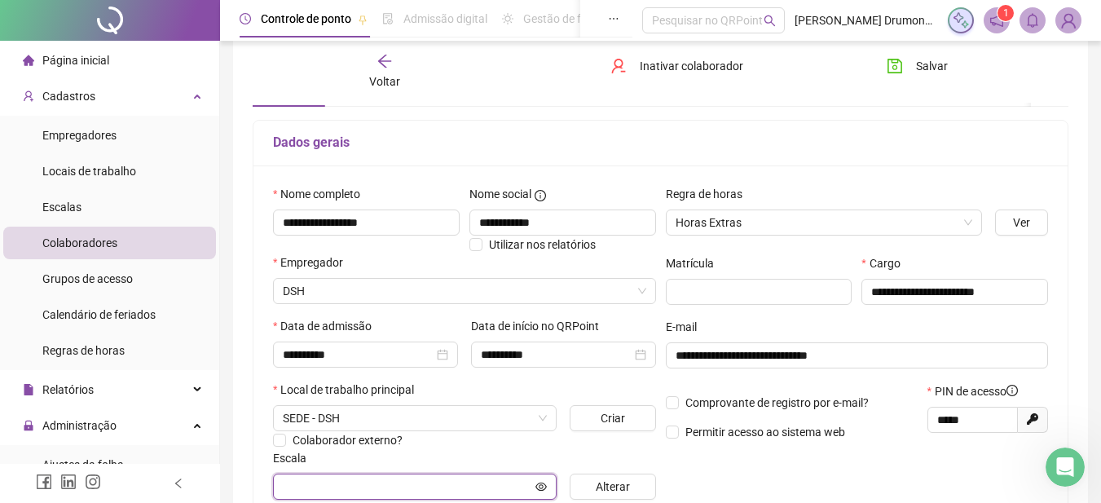
scroll to position [326, 0]
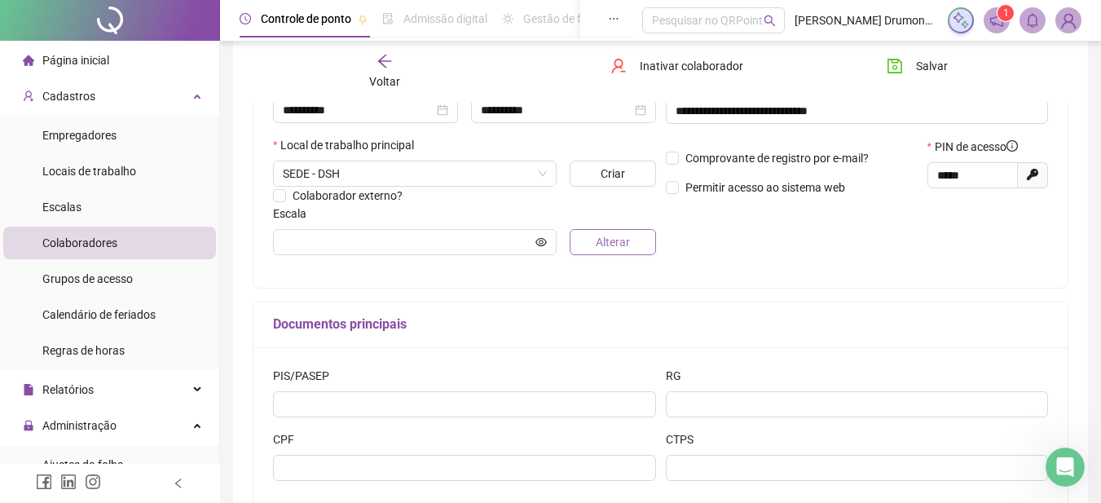
click at [615, 239] on span "Alterar" at bounding box center [613, 242] width 34 height 18
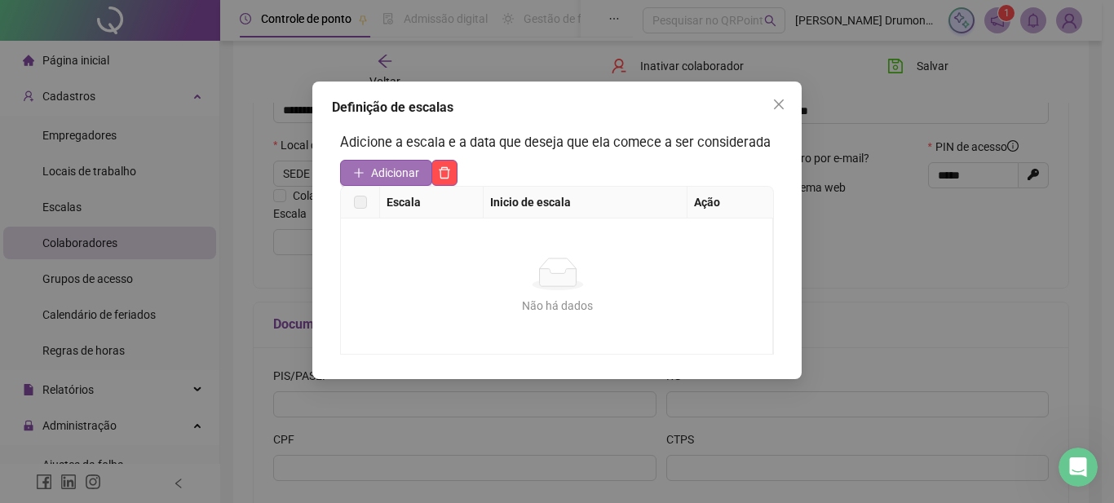
click at [394, 173] on span "Adicionar" at bounding box center [395, 173] width 48 height 18
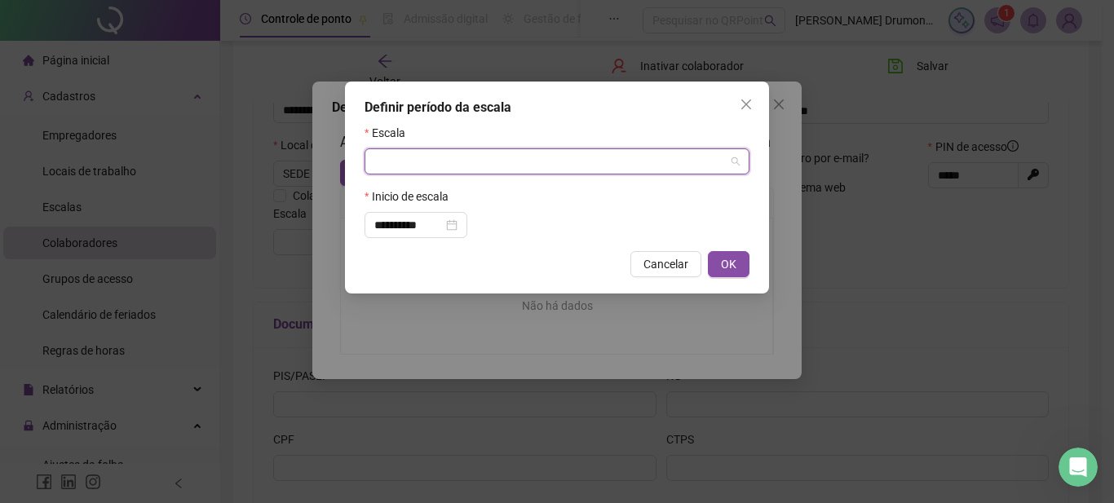
click at [430, 156] on input "search" at bounding box center [549, 161] width 351 height 24
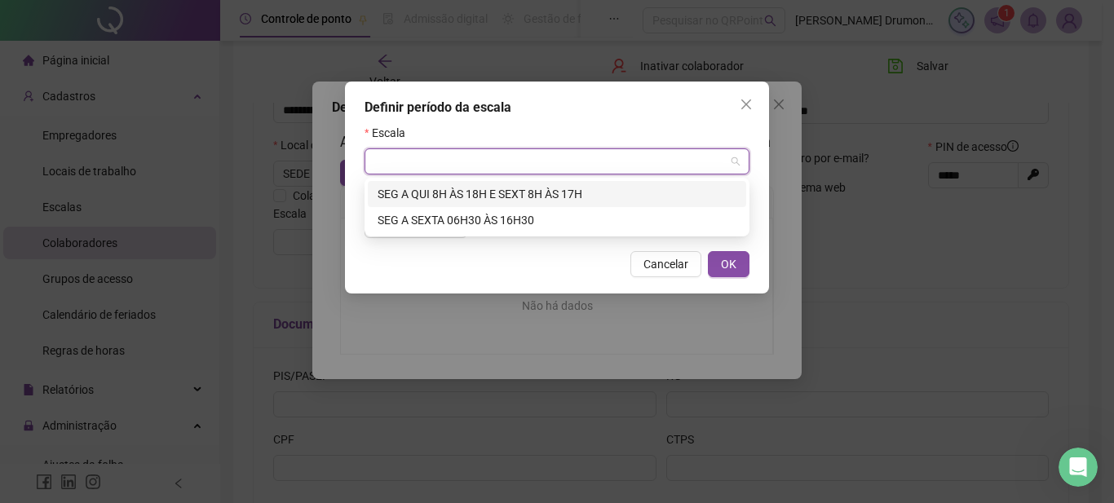
click at [476, 190] on div "SEG A QUI 8H ÀS 18H E SEXT 8H ÀS 17H" at bounding box center [556, 194] width 359 height 18
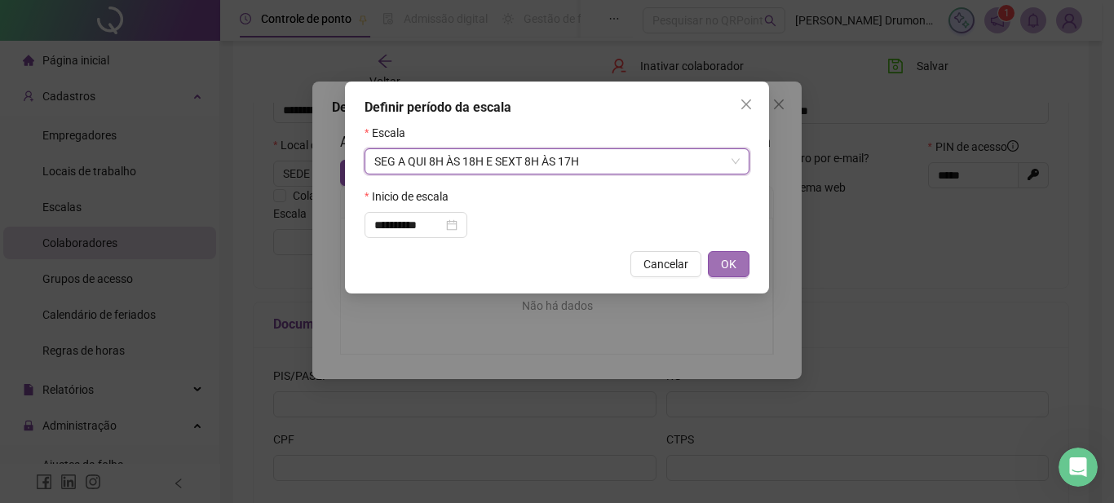
click at [726, 263] on span "OK" at bounding box center [728, 264] width 15 height 18
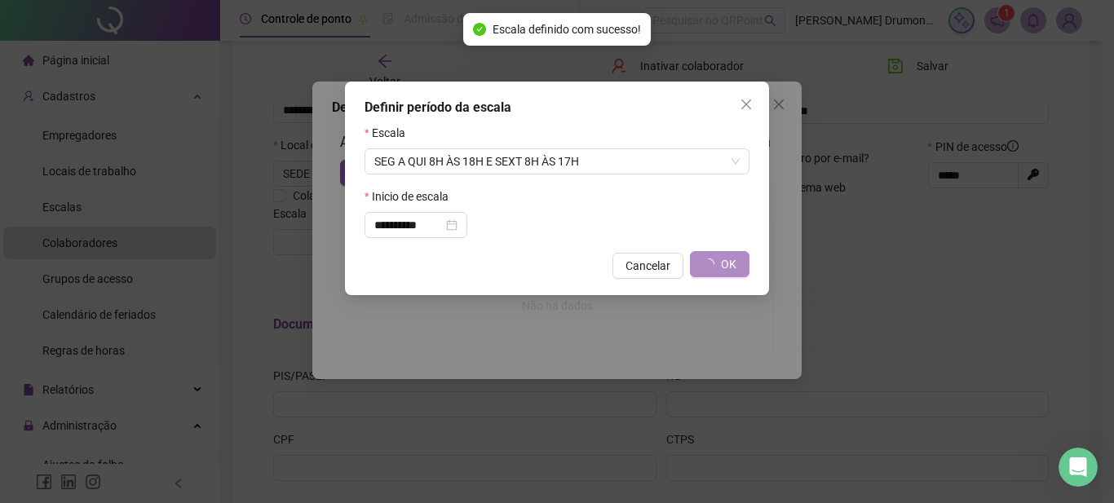
type input "**********"
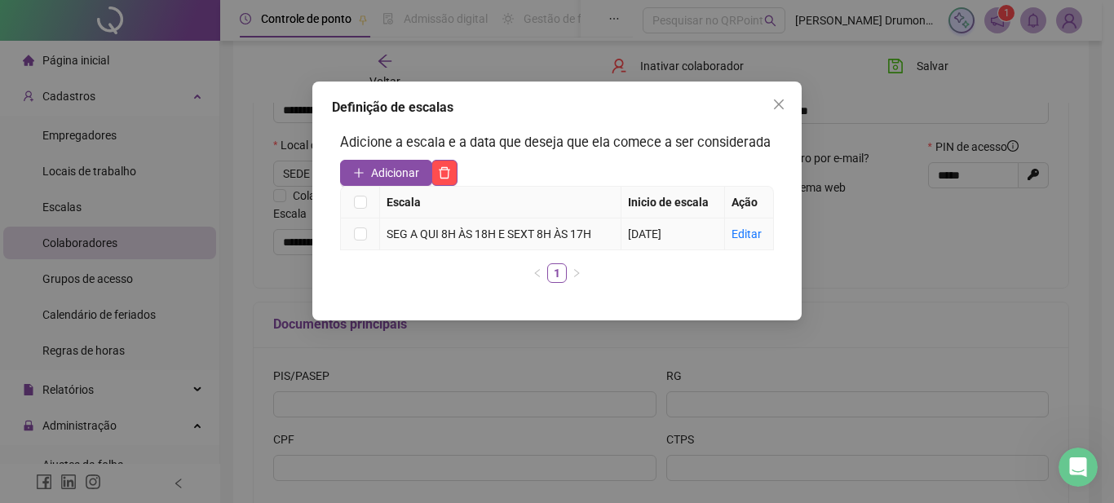
click at [456, 234] on div "SEG A QUI 8H ÀS 18H E SEXT 8H ÀS 17H" at bounding box center [499, 234] width 227 height 18
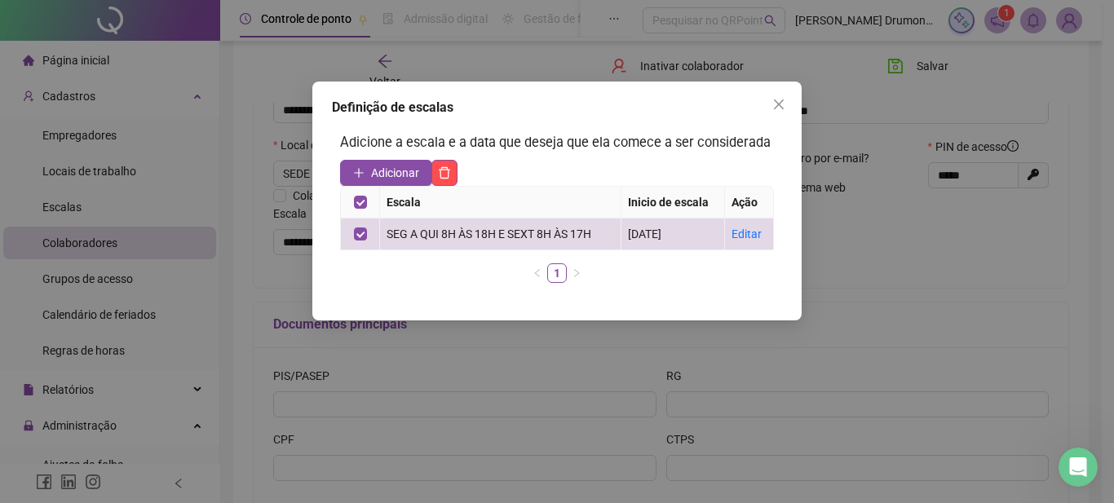
click at [662, 257] on div "Escala Inicio de escala Ação SEG A QUI 8H ÀS 18H E SEXT 8H ÀS 17H [DATE] Editar…" at bounding box center [557, 234] width 434 height 97
click at [414, 265] on ul "1" at bounding box center [557, 273] width 434 height 20
click at [782, 104] on icon "close" at bounding box center [778, 104] width 13 height 13
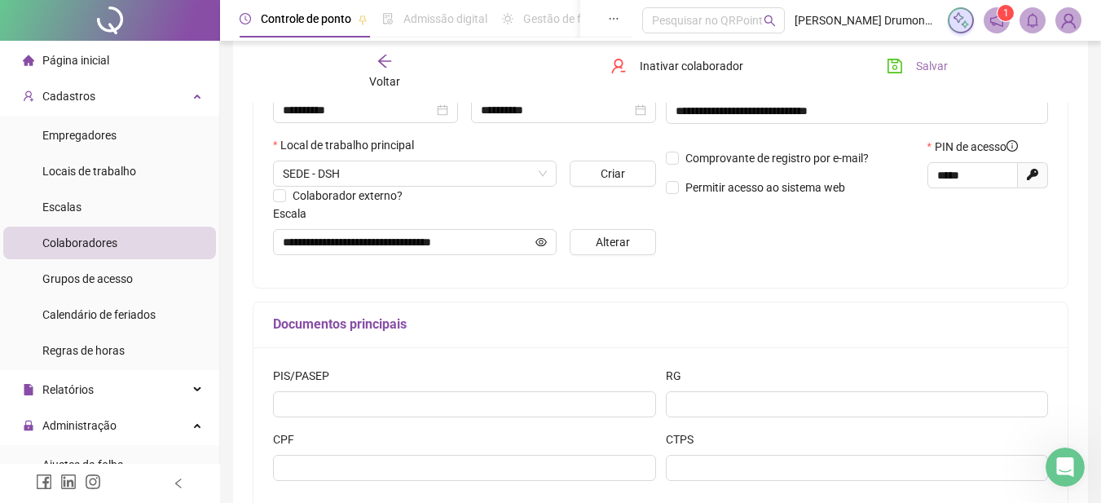
click at [930, 66] on span "Salvar" at bounding box center [932, 66] width 32 height 18
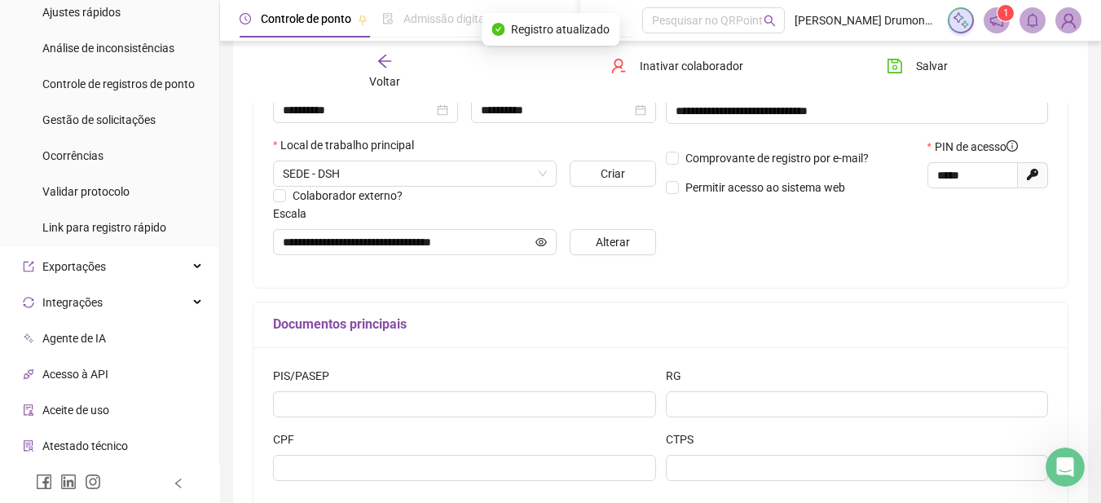
scroll to position [489, 0]
click at [133, 46] on span "Análise de inconsistências" at bounding box center [108, 47] width 132 height 13
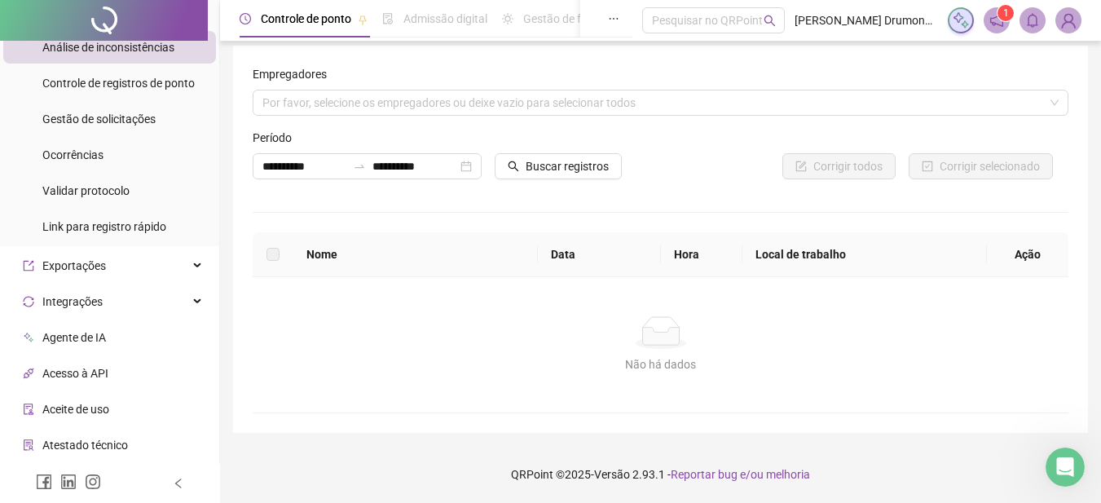
scroll to position [8, 0]
click at [562, 165] on span "Buscar registros" at bounding box center [567, 166] width 83 height 18
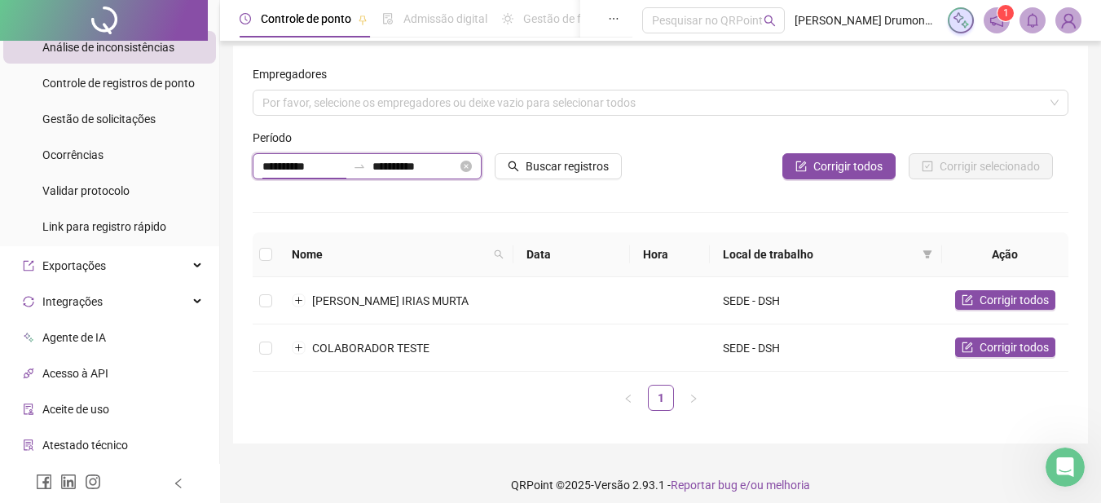
click at [341, 164] on input "**********" at bounding box center [305, 166] width 84 height 18
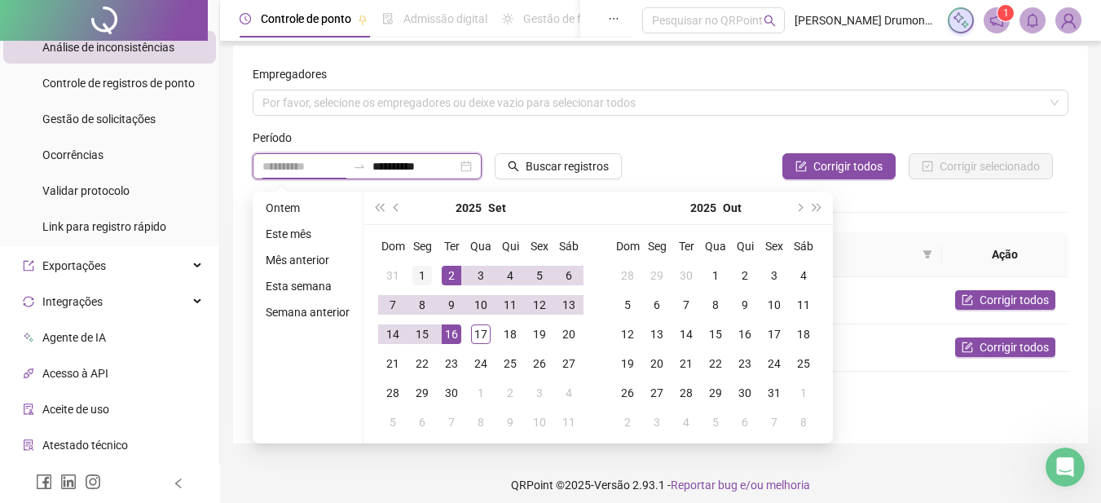
type input "**********"
click at [420, 276] on div "1" at bounding box center [423, 276] width 20 height 20
type input "**********"
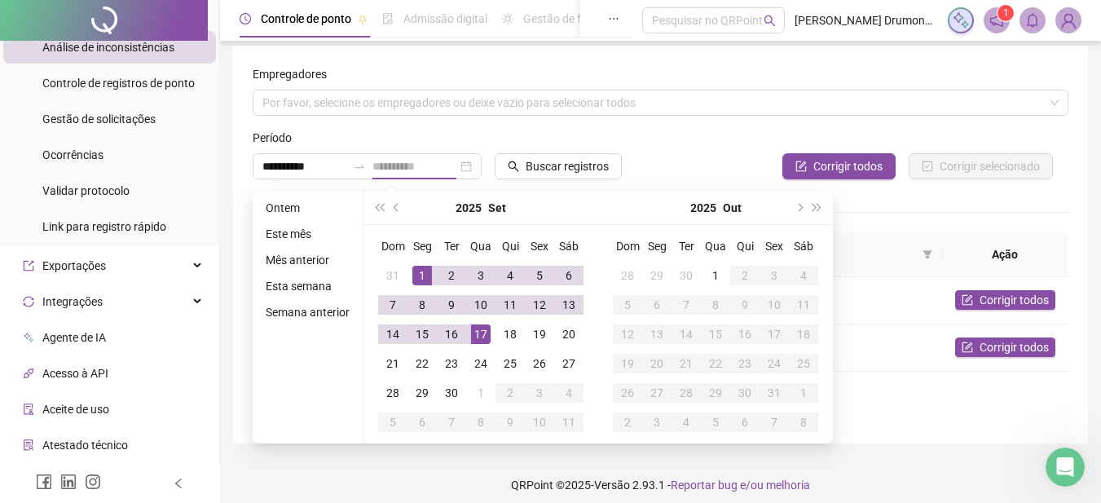
click at [478, 335] on div "17" at bounding box center [481, 334] width 20 height 20
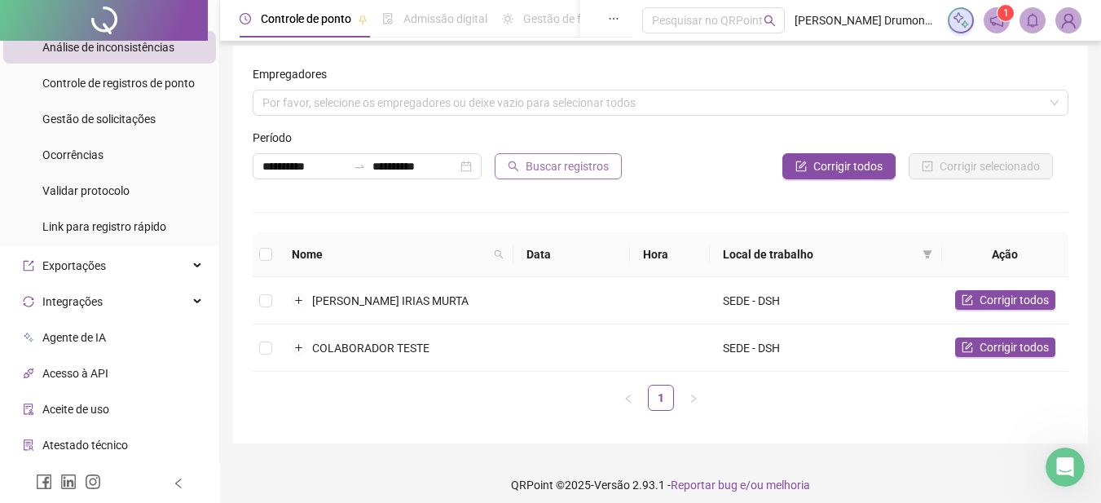
click at [560, 162] on span "Buscar registros" at bounding box center [567, 166] width 83 height 18
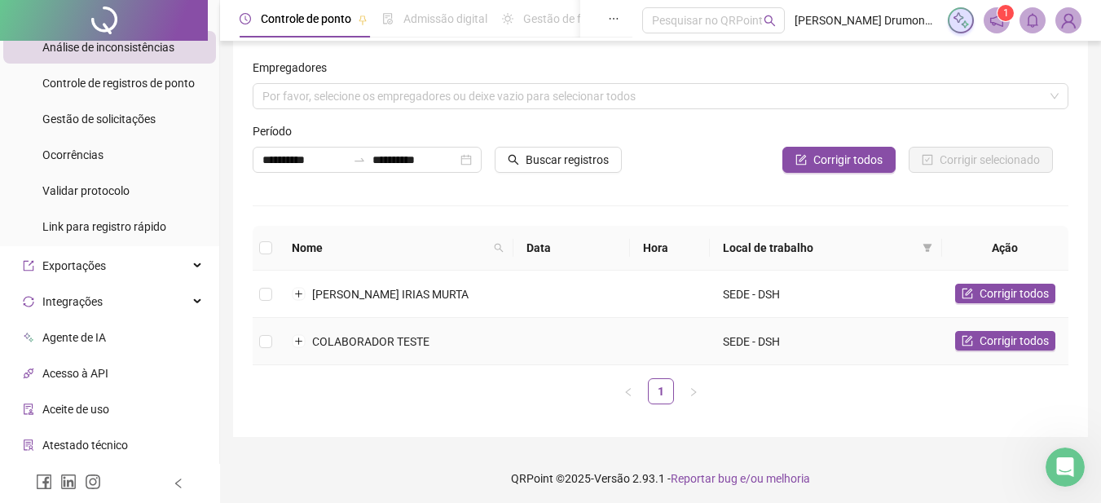
scroll to position [19, 0]
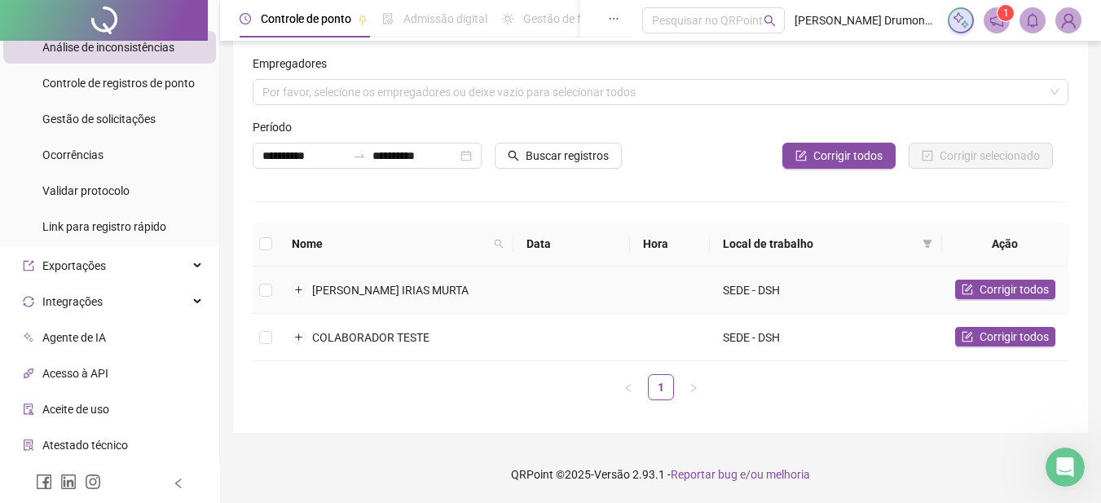
click at [405, 289] on span "[PERSON_NAME] IRIAS MURTA" at bounding box center [390, 290] width 157 height 13
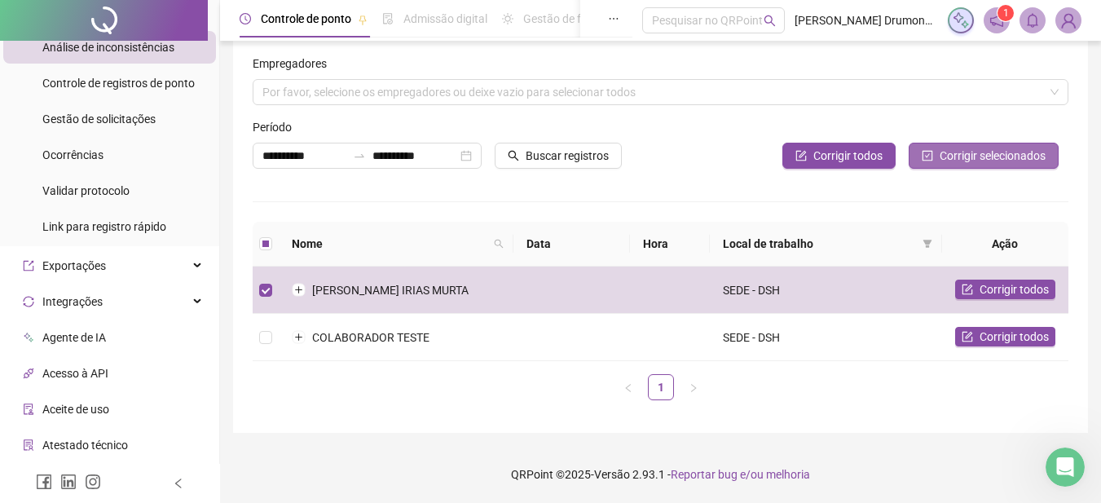
click at [973, 157] on span "Corrigir selecionados" at bounding box center [993, 156] width 106 height 18
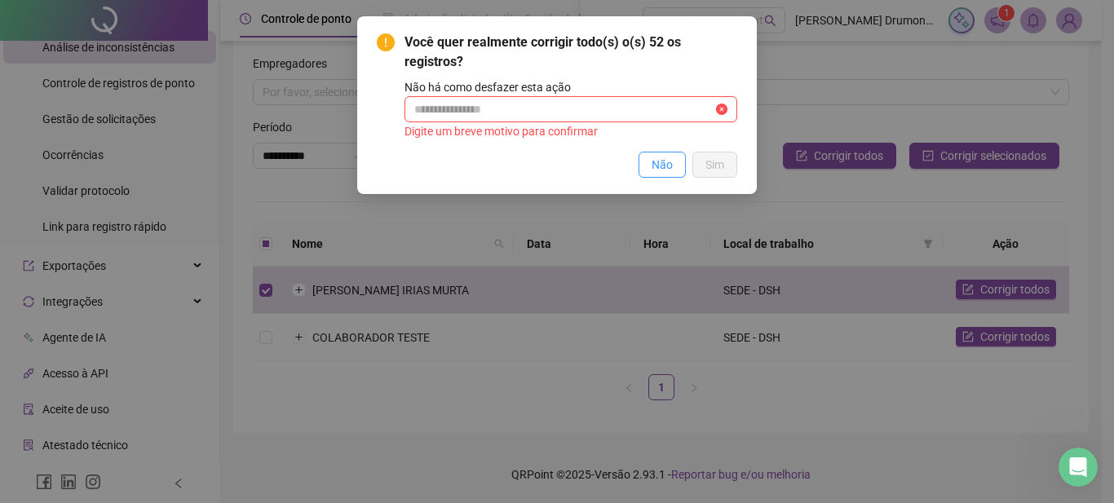
click at [665, 165] on span "Não" at bounding box center [661, 165] width 21 height 18
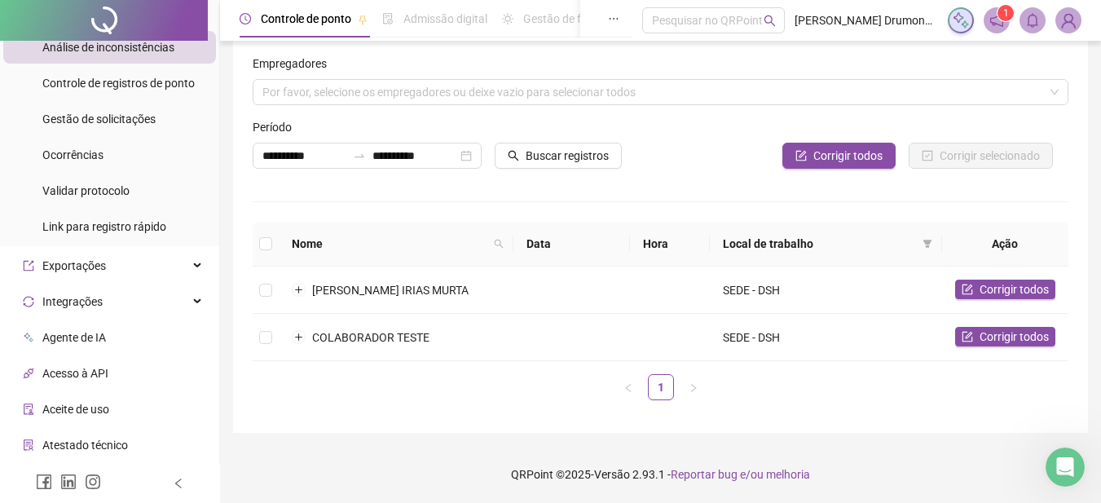
click at [365, 190] on div "**********" at bounding box center [661, 234] width 816 height 359
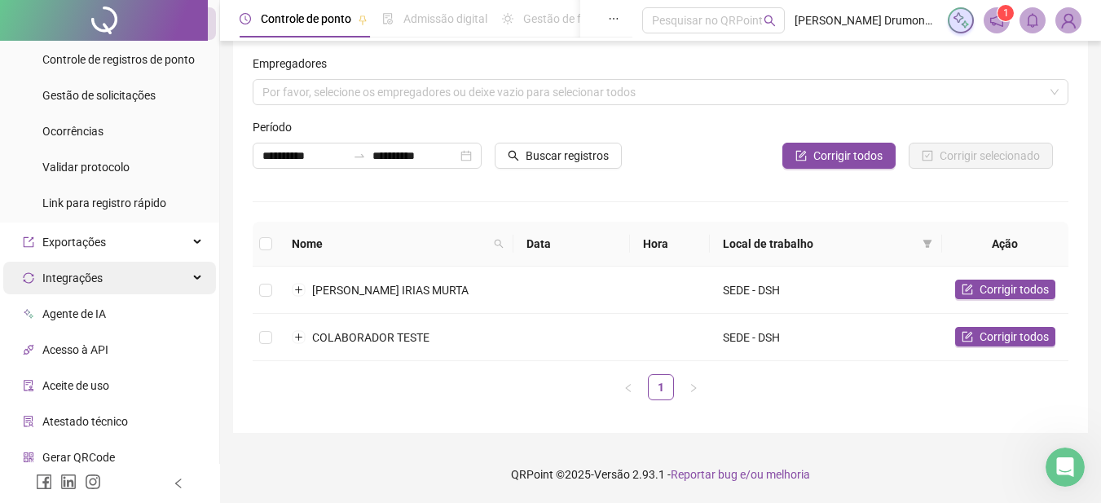
scroll to position [431, 0]
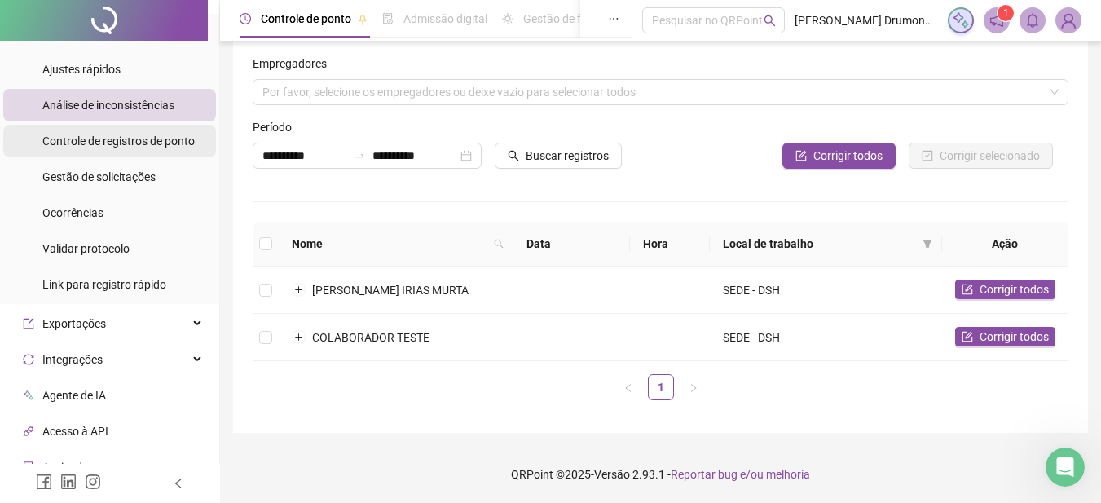
click at [153, 143] on span "Controle de registros de ponto" at bounding box center [118, 141] width 152 height 13
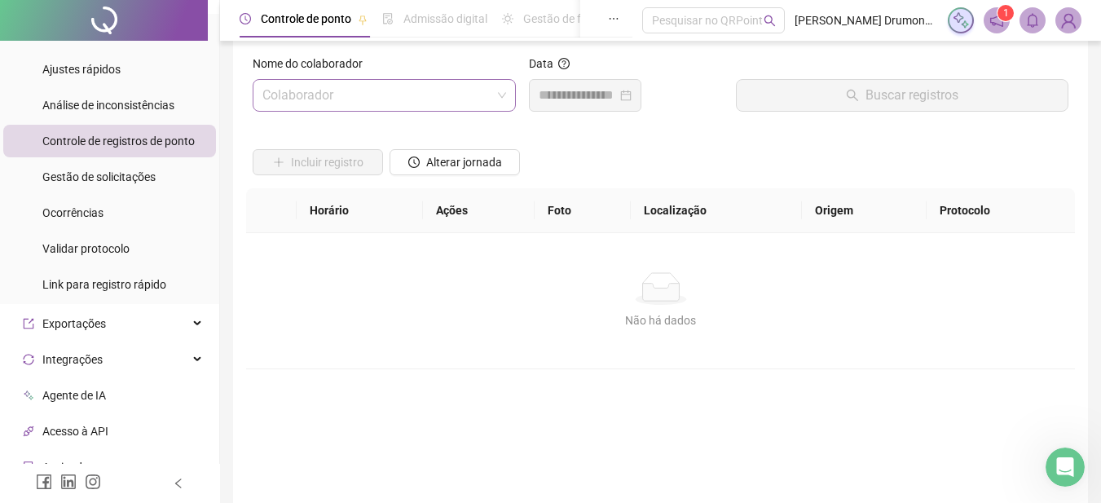
click at [331, 95] on input "search" at bounding box center [377, 95] width 229 height 31
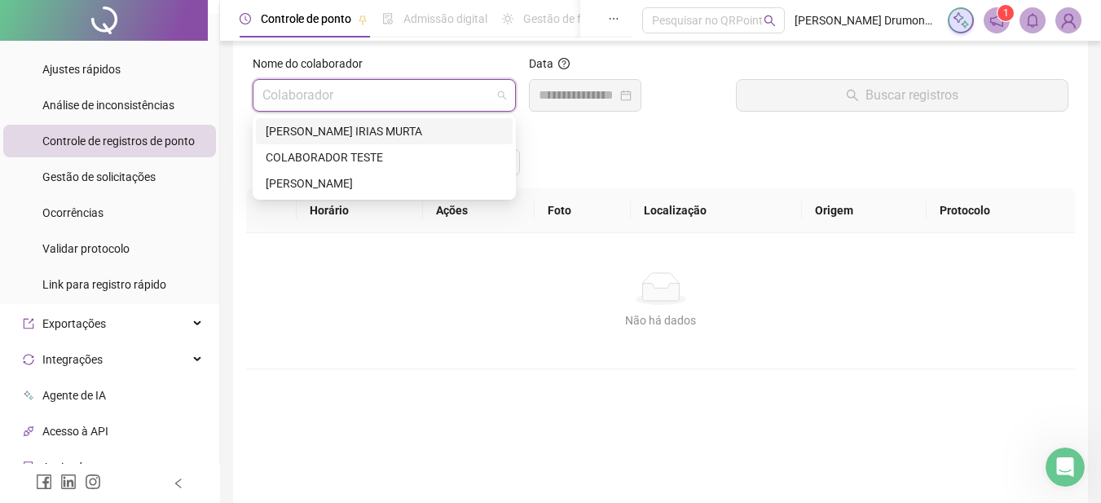
click at [324, 126] on div "[PERSON_NAME] IRIAS MURTA" at bounding box center [384, 131] width 237 height 18
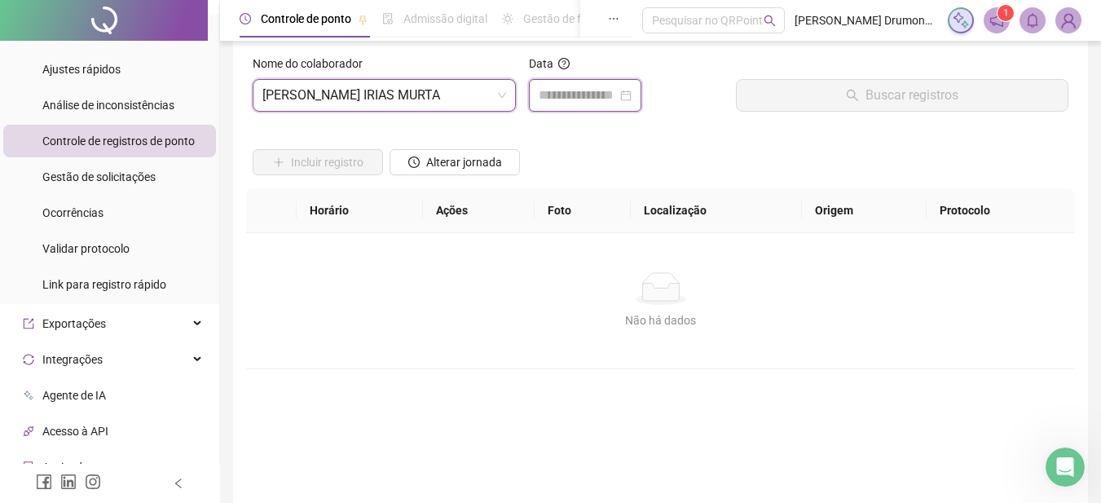
click at [579, 102] on input at bounding box center [578, 96] width 78 height 20
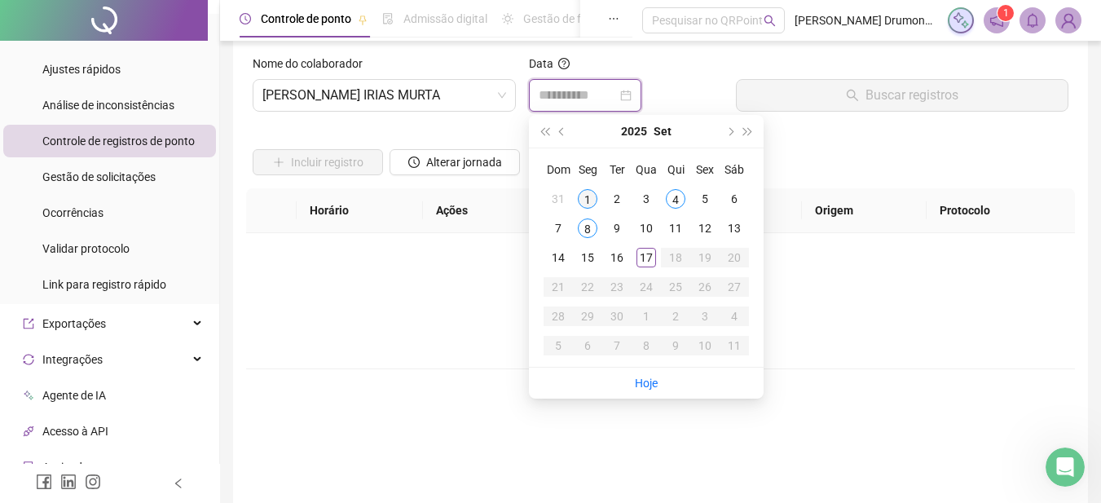
type input "**********"
click at [587, 193] on div "1" at bounding box center [588, 199] width 20 height 20
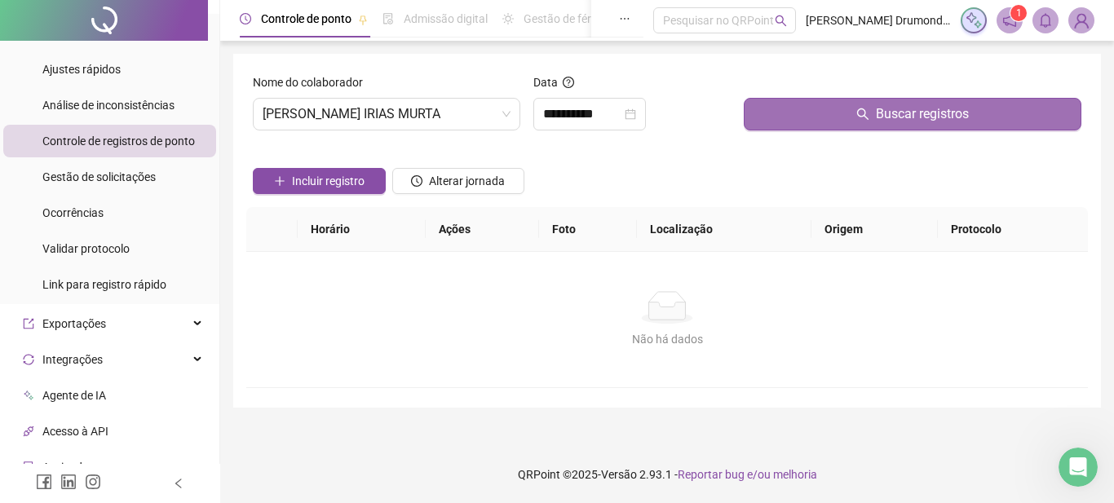
click at [854, 110] on button "Buscar registros" at bounding box center [912, 114] width 338 height 33
